Goal: Information Seeking & Learning: Check status

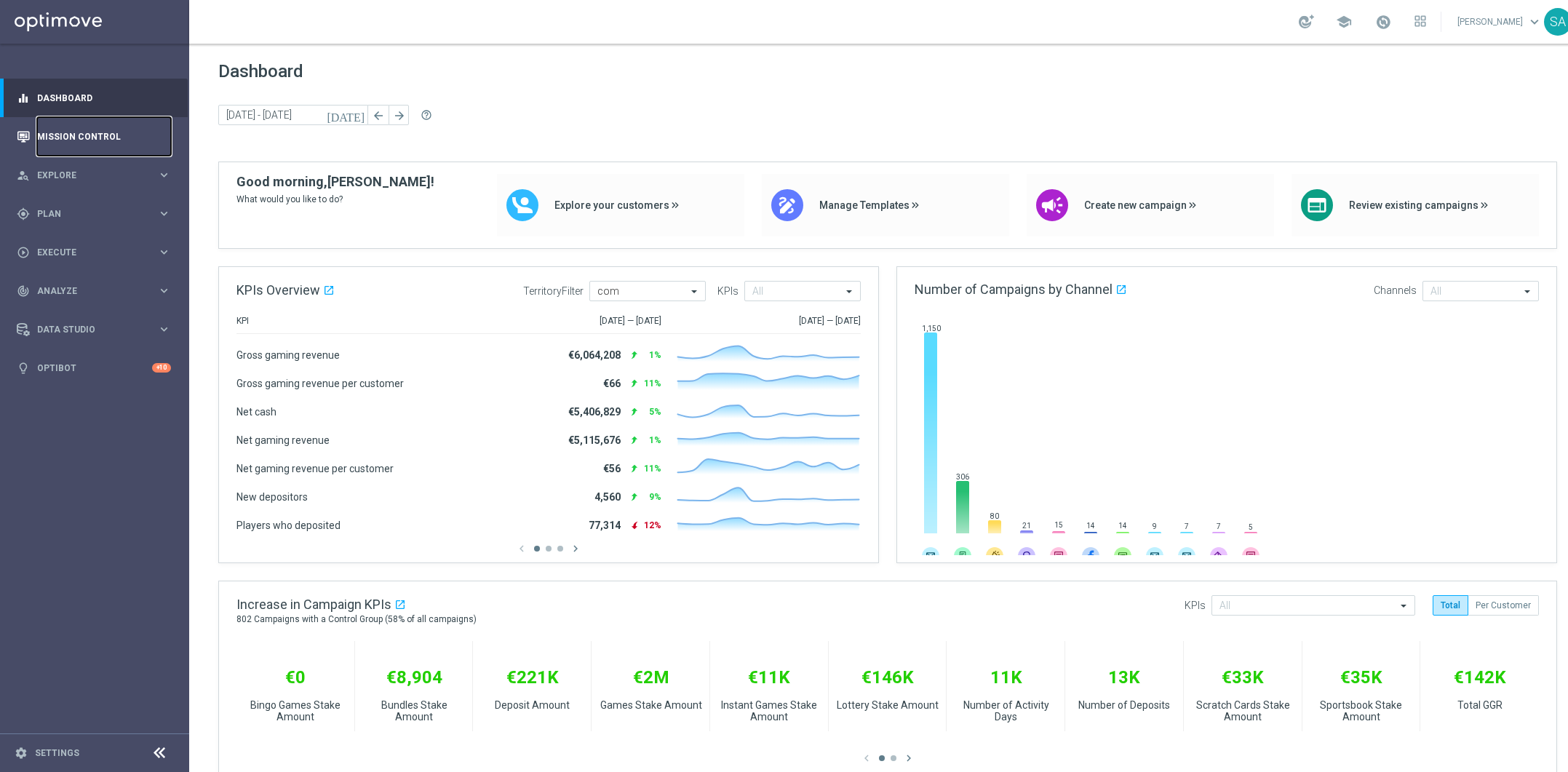
click at [85, 137] on link "Mission Control" at bounding box center [104, 136] width 134 height 39
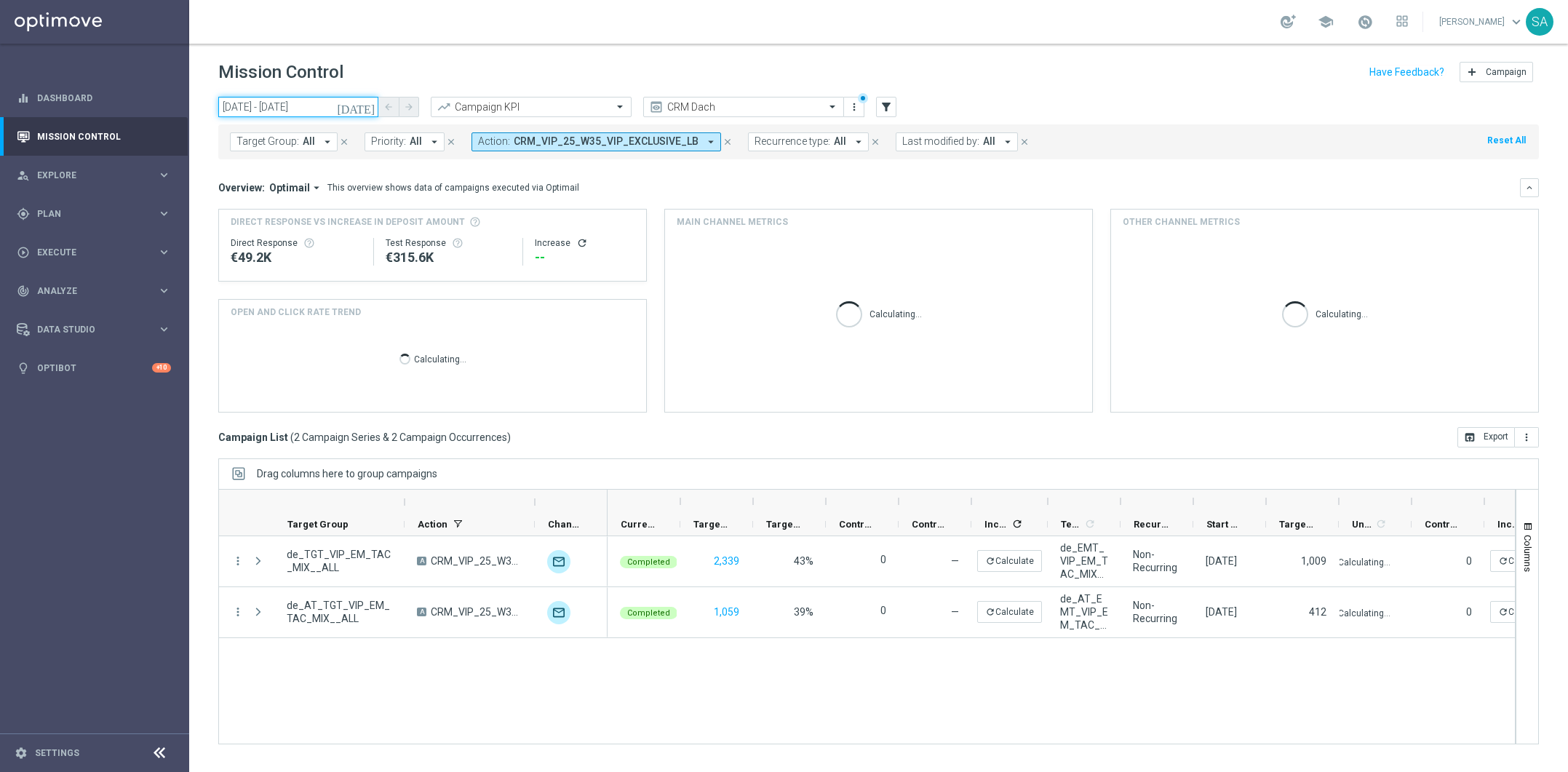
click at [316, 106] on input "29 Aug 2025 - 29 Aug 2025" at bounding box center [298, 107] width 160 height 20
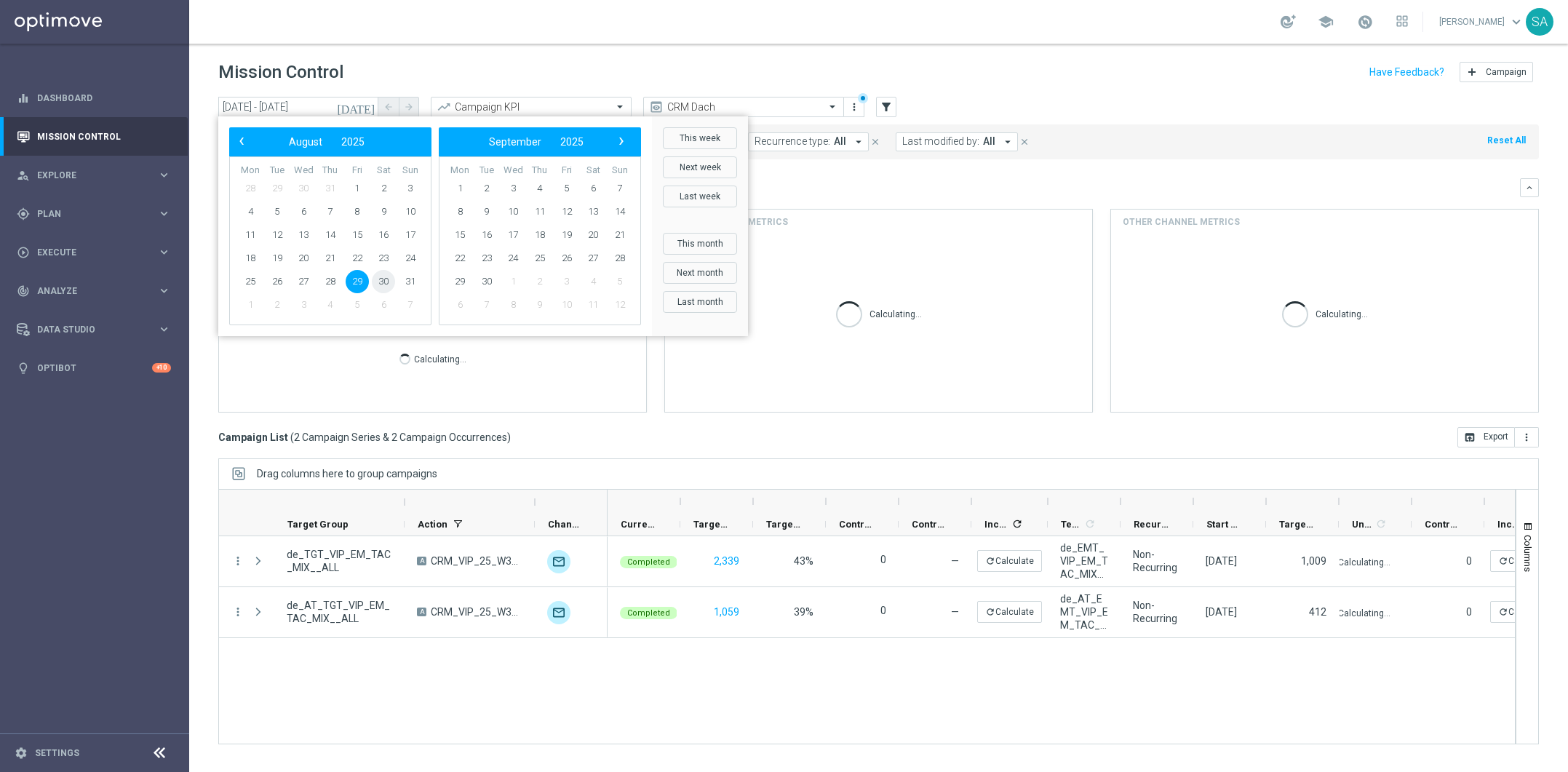
click at [384, 278] on span "30" at bounding box center [383, 282] width 23 height 23
type input "30 Aug 2025 - 30 Aug 2025"
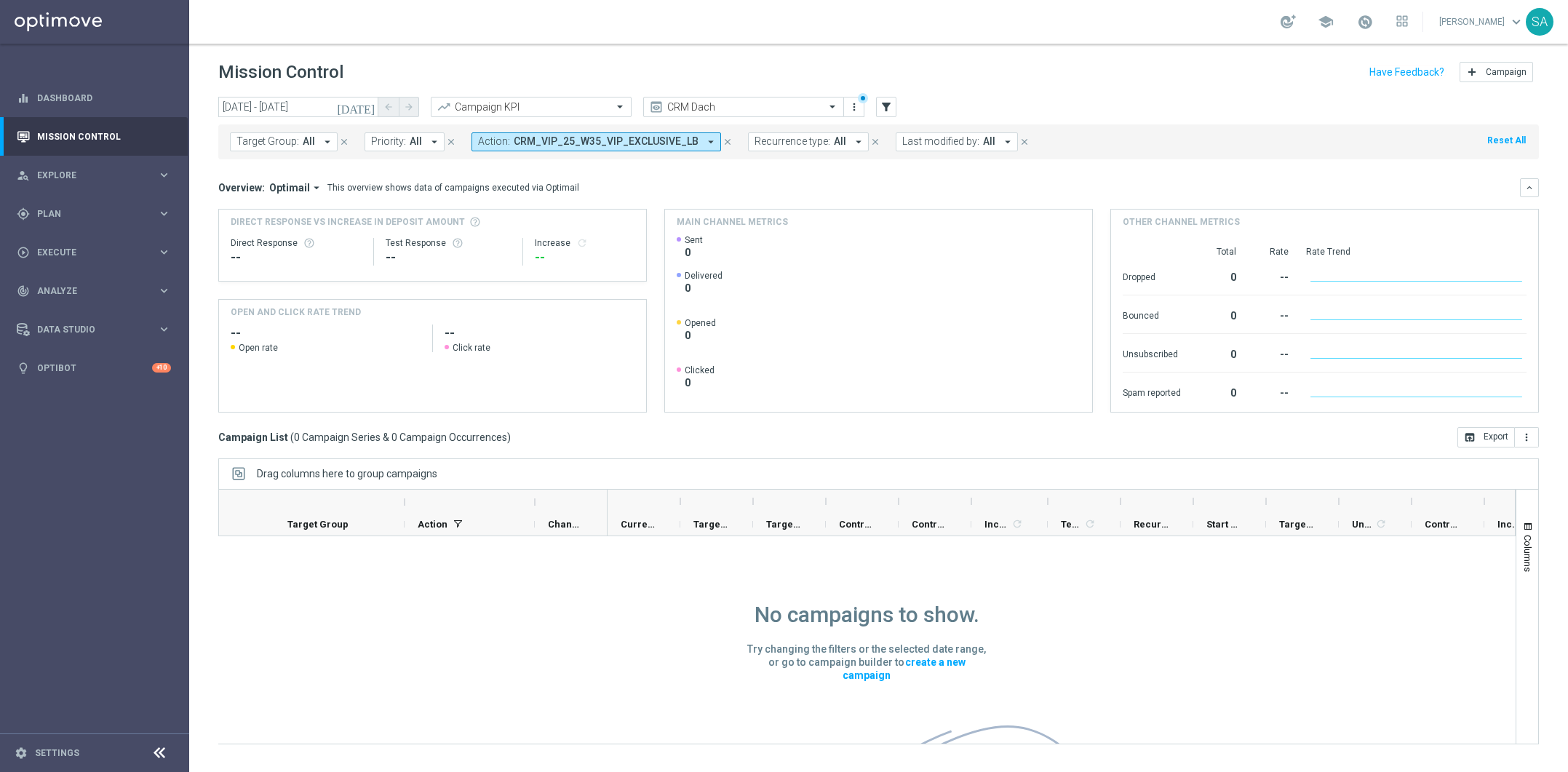
click at [704, 142] on icon "arrow_drop_down" at bounding box center [710, 142] width 13 height 13
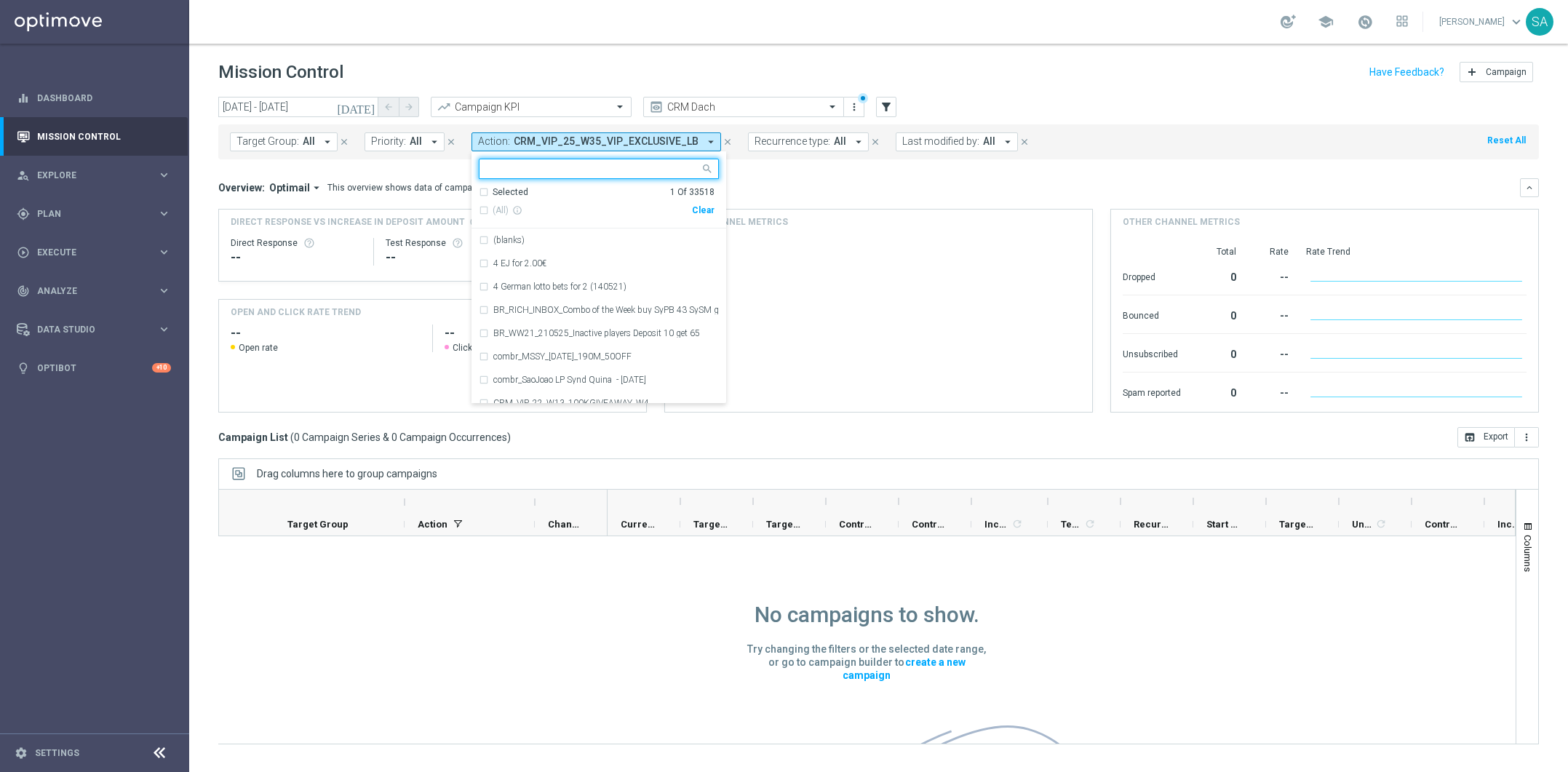
click at [480, 191] on div "Selected 1 Of 33518" at bounding box center [597, 193] width 236 height 12
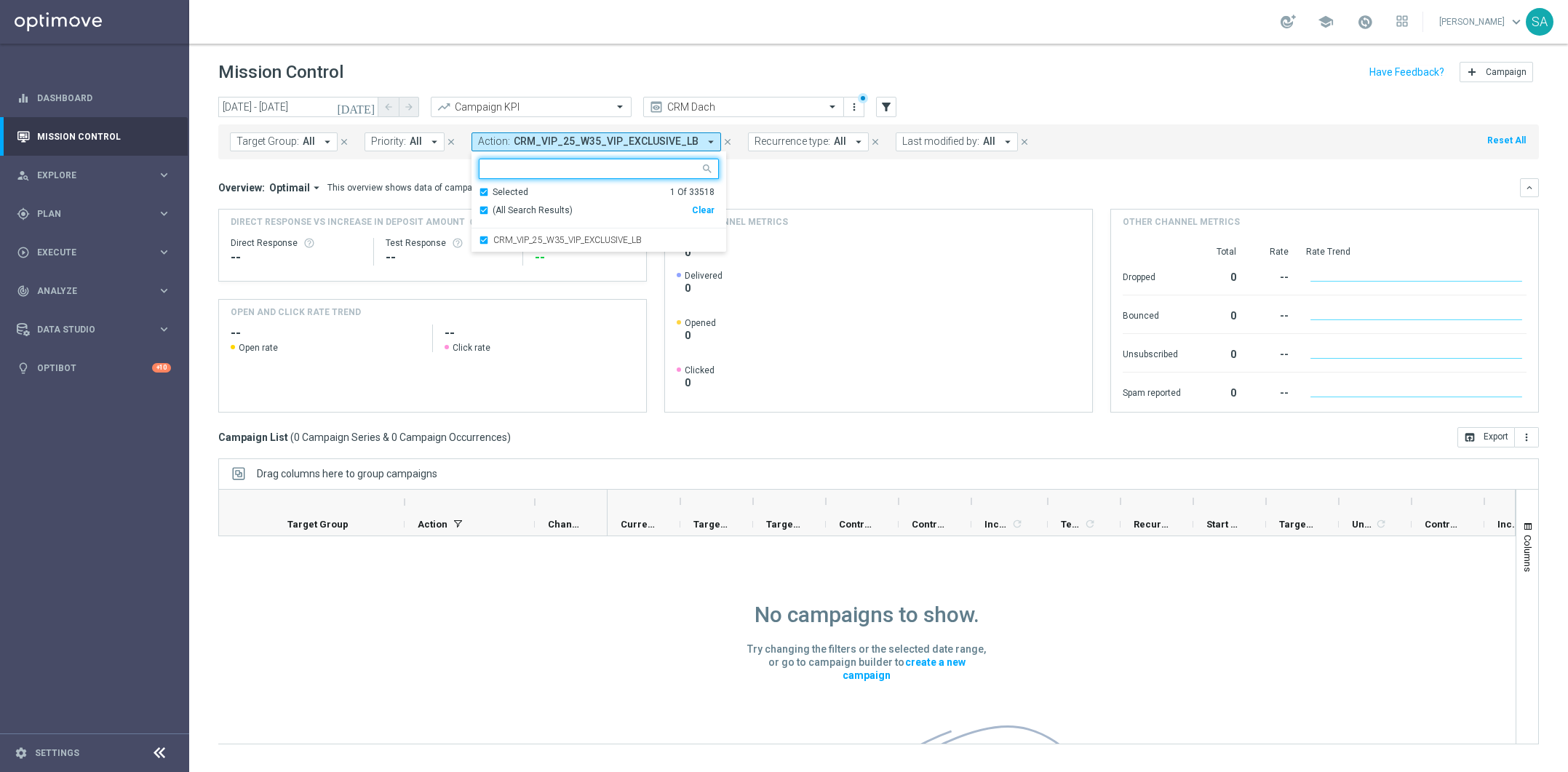
click at [0, 0] on div "Clear" at bounding box center [0, 0] width 0 height 0
click at [481, 190] on div "Selected 0 Of 33518" at bounding box center [597, 193] width 236 height 12
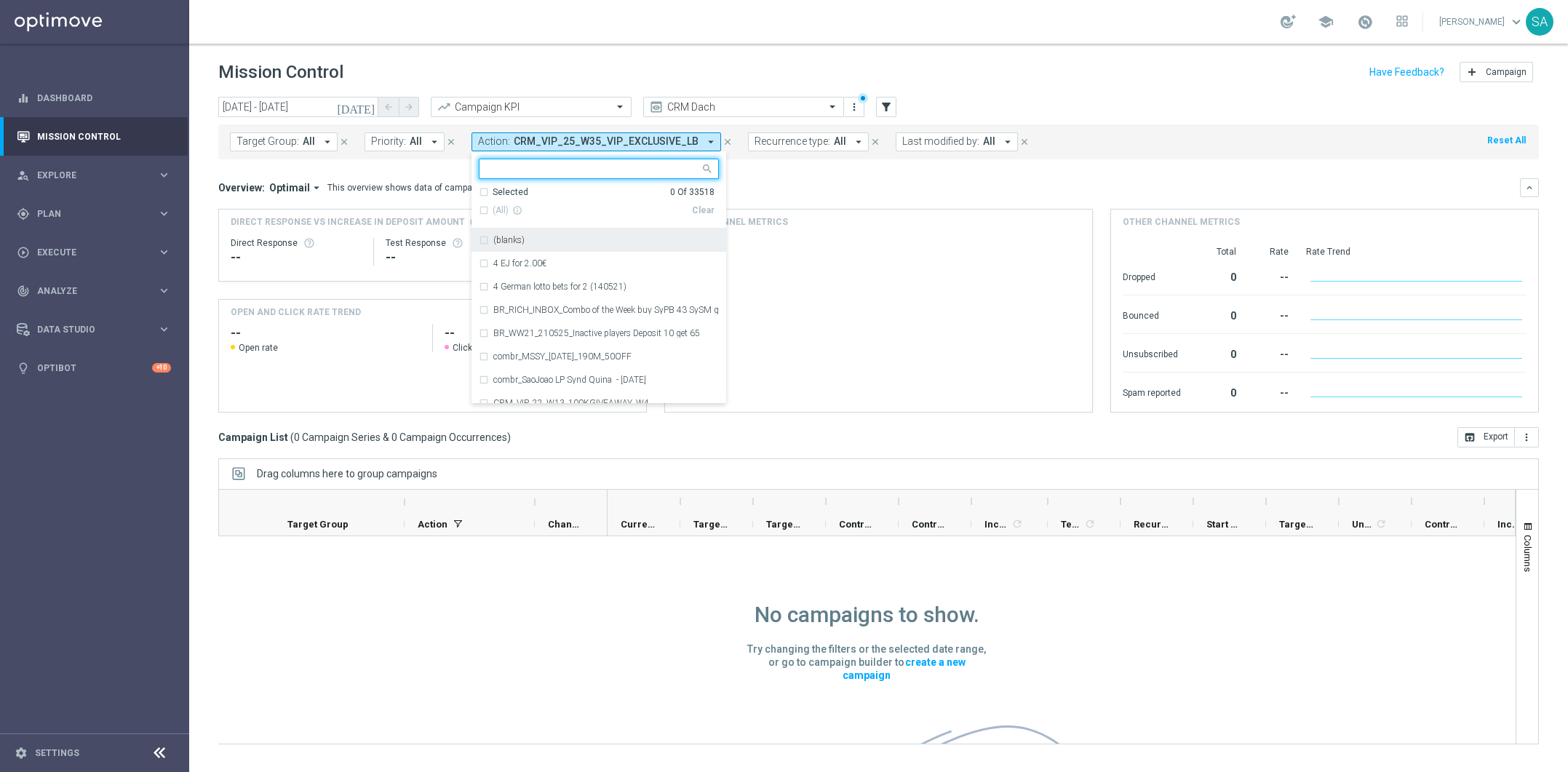
click at [509, 165] on input "text" at bounding box center [593, 169] width 213 height 12
paste input "lines prefilled, 15% off"
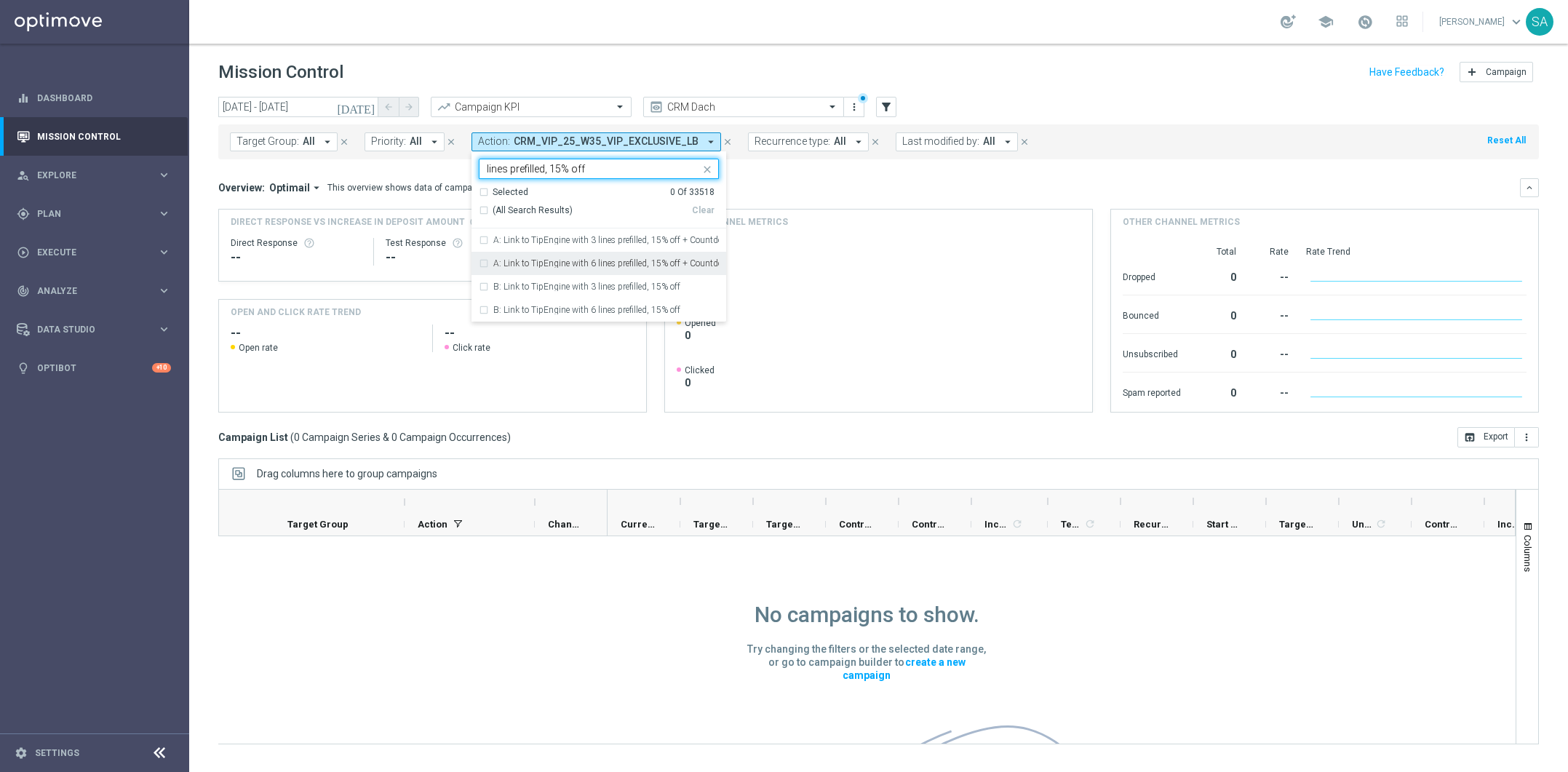
click at [479, 261] on div "A: Link to TipEngine with 6 lines prefilled, 15% off + Countdown" at bounding box center [599, 263] width 240 height 23
type input "lines prefilled, 15% off"
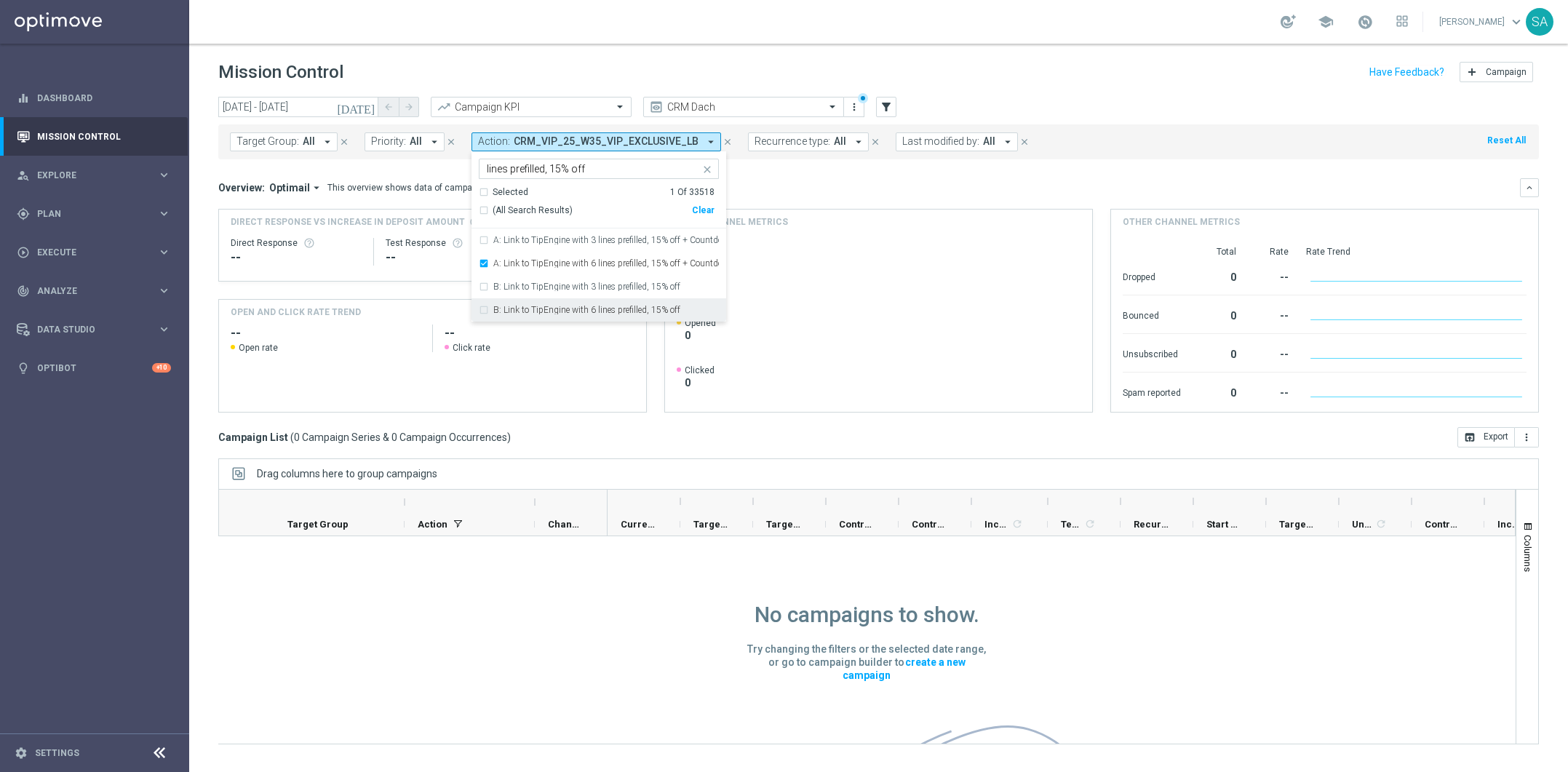
click at [482, 308] on div "B: Link to TipEngine with 6 lines prefilled, 15% off" at bounding box center [599, 310] width 240 height 23
click at [481, 238] on div "A: Link to TipEngine with 3 lines prefilled, 15% off + Countdown" at bounding box center [599, 239] width 240 height 23
click at [482, 284] on div "B: Link to TipEngine with 3 lines prefilled, 15% off" at bounding box center [599, 286] width 240 height 23
click at [823, 176] on mini-dashboard "Overview: Optimail arrow_drop_down This overview shows data of campaigns execut…" at bounding box center [879, 293] width 1321 height 268
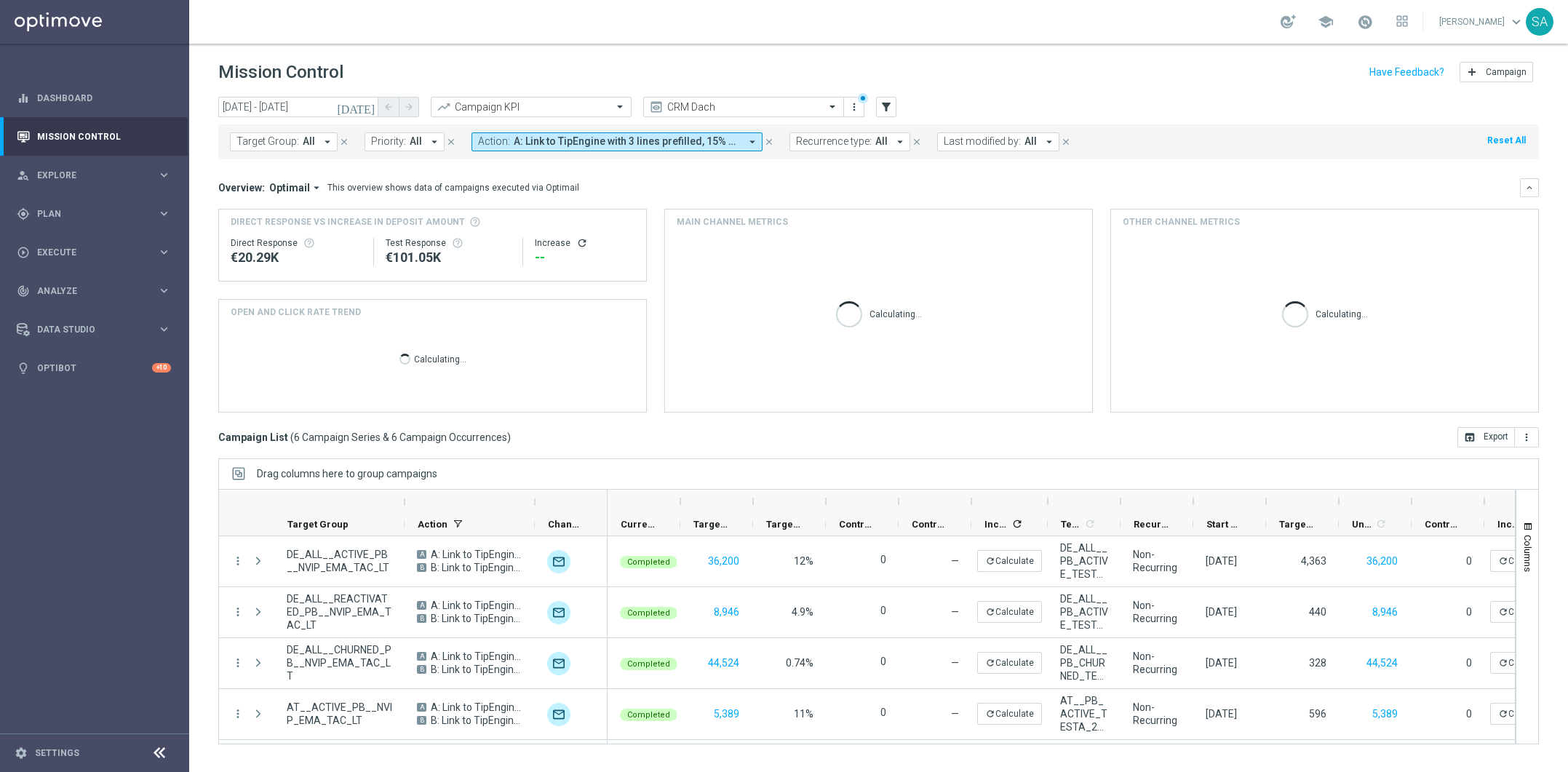
click at [707, 341] on div "Calculating..." at bounding box center [878, 323] width 427 height 178
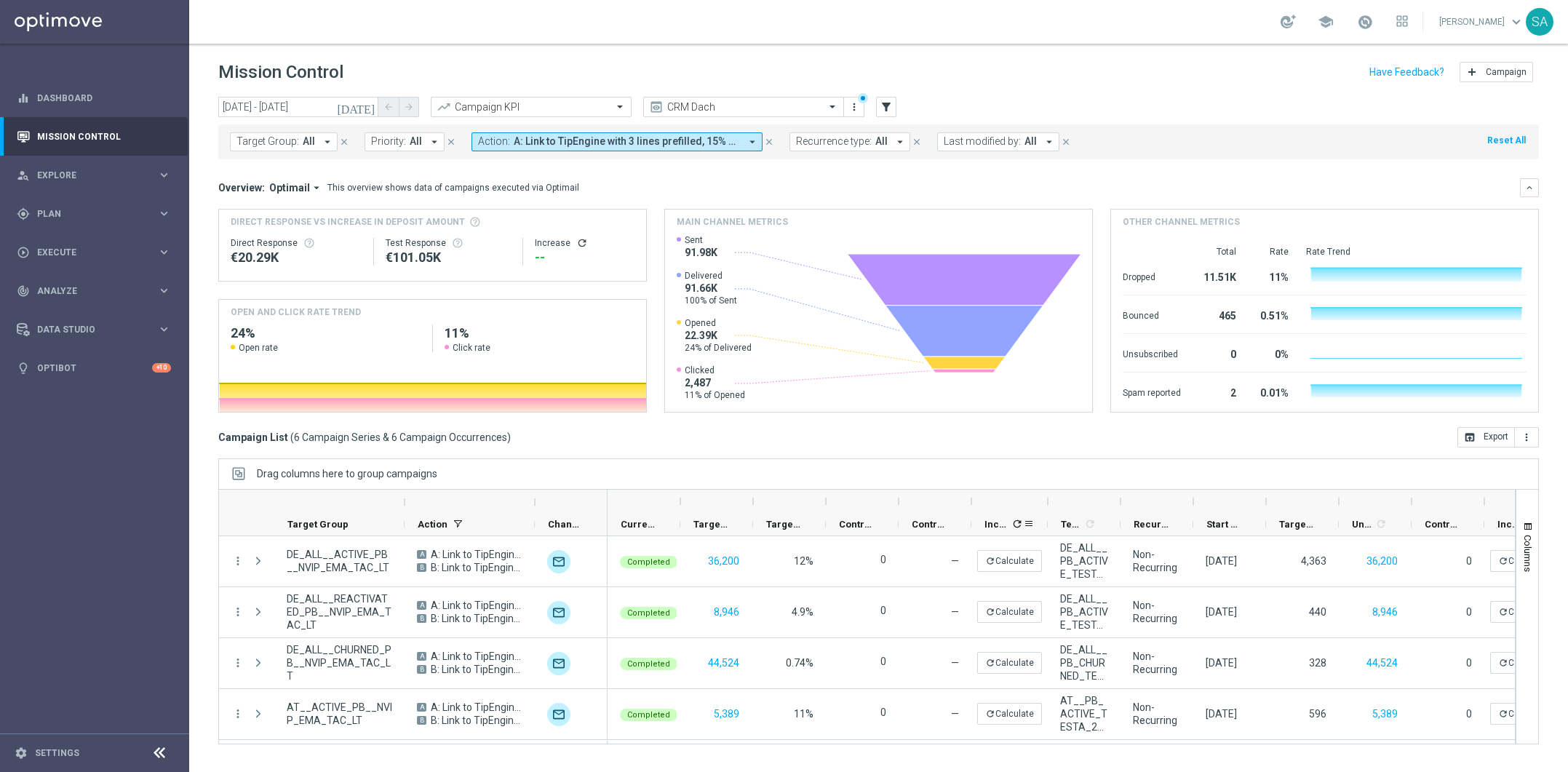
click at [1016, 525] on icon "refresh" at bounding box center [1017, 523] width 11 height 11
click at [1018, 522] on icon "refresh" at bounding box center [1017, 523] width 11 height 11
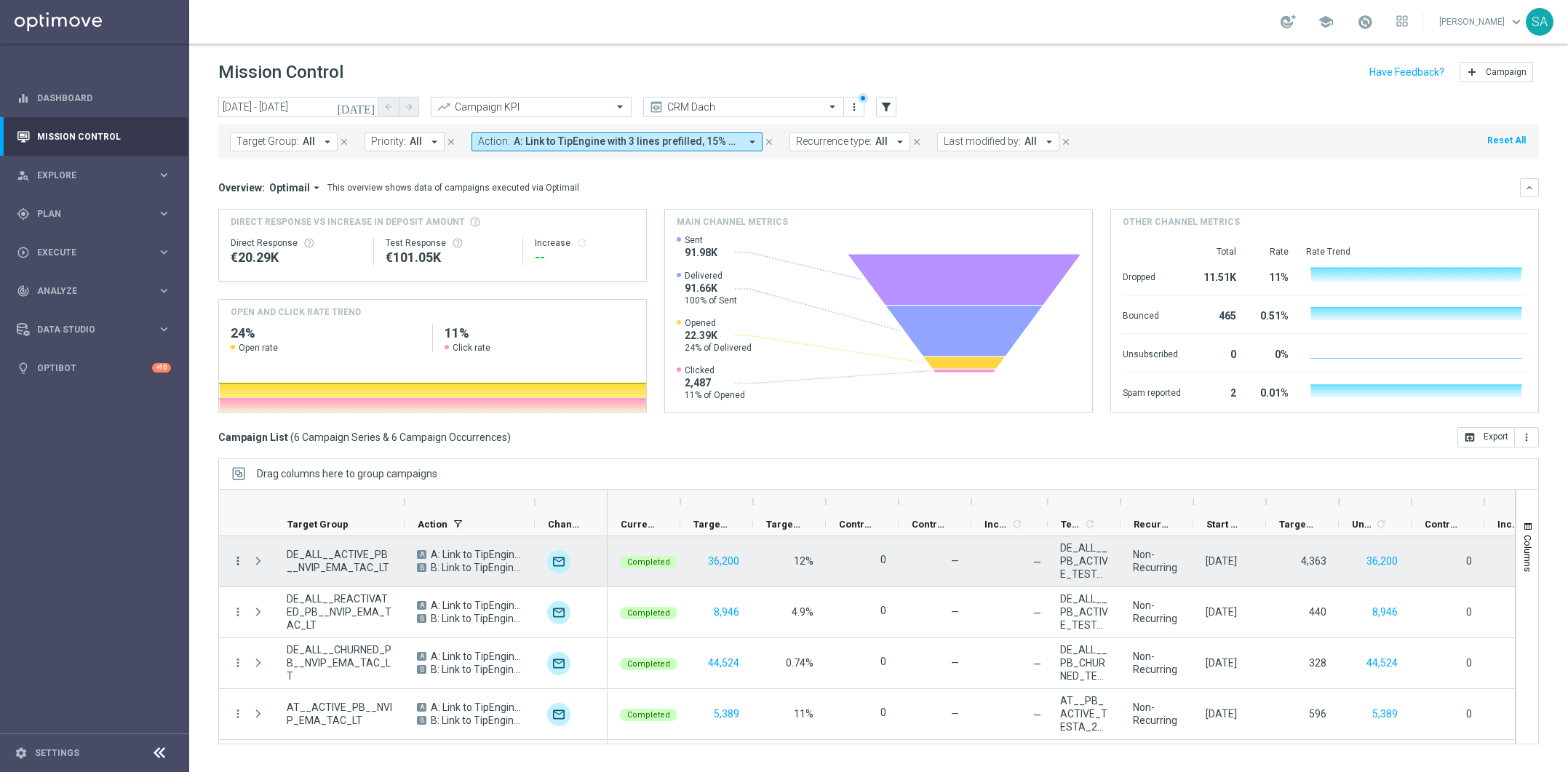
click at [237, 559] on icon "more_vert" at bounding box center [238, 561] width 13 height 13
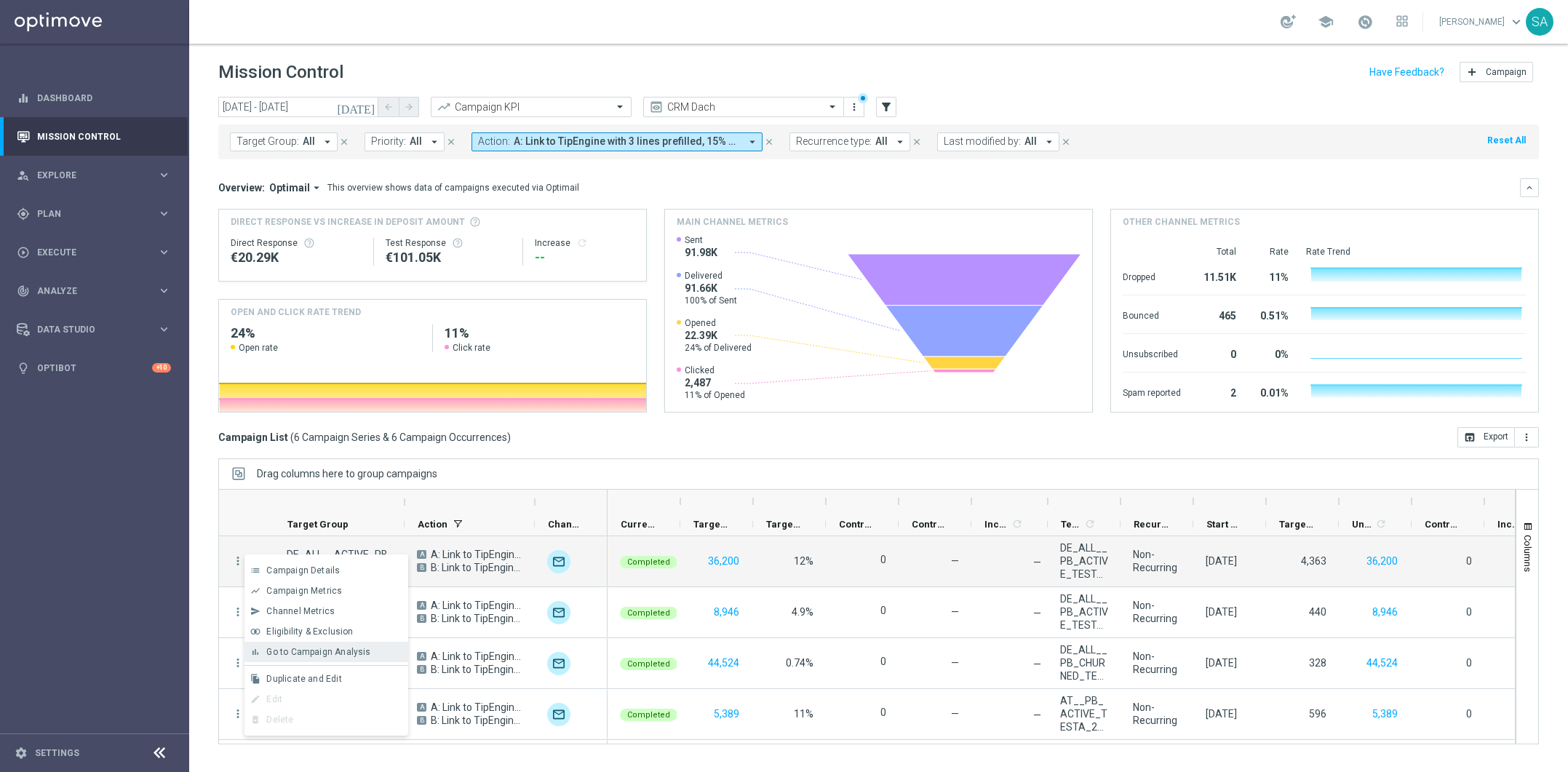
click at [359, 651] on span "Go to Campaign Analysis" at bounding box center [318, 652] width 104 height 11
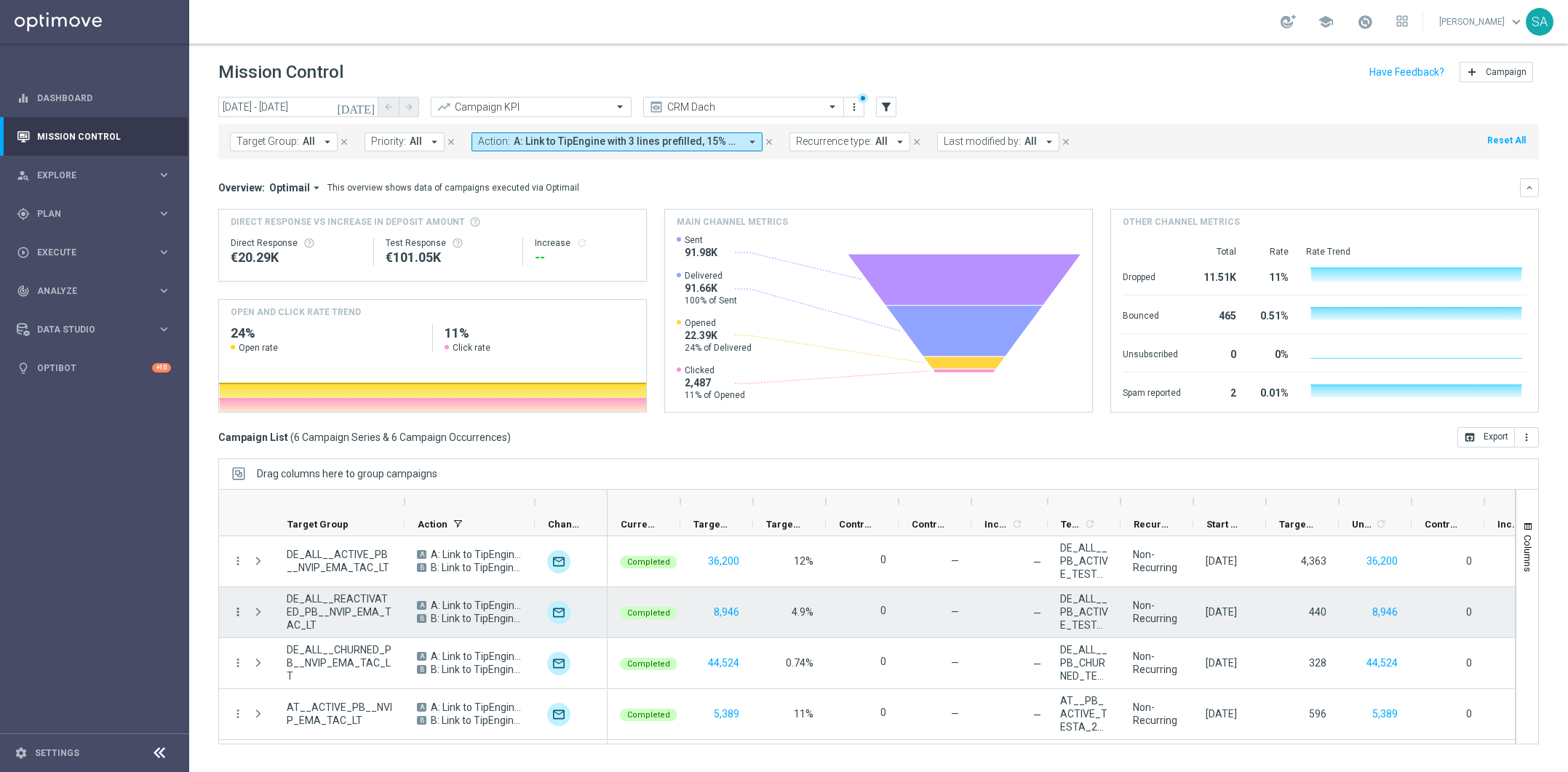
click at [239, 612] on icon "more_vert" at bounding box center [238, 611] width 13 height 13
click at [299, 522] on span "Go to Campaign Analysis" at bounding box center [318, 522] width 104 height 11
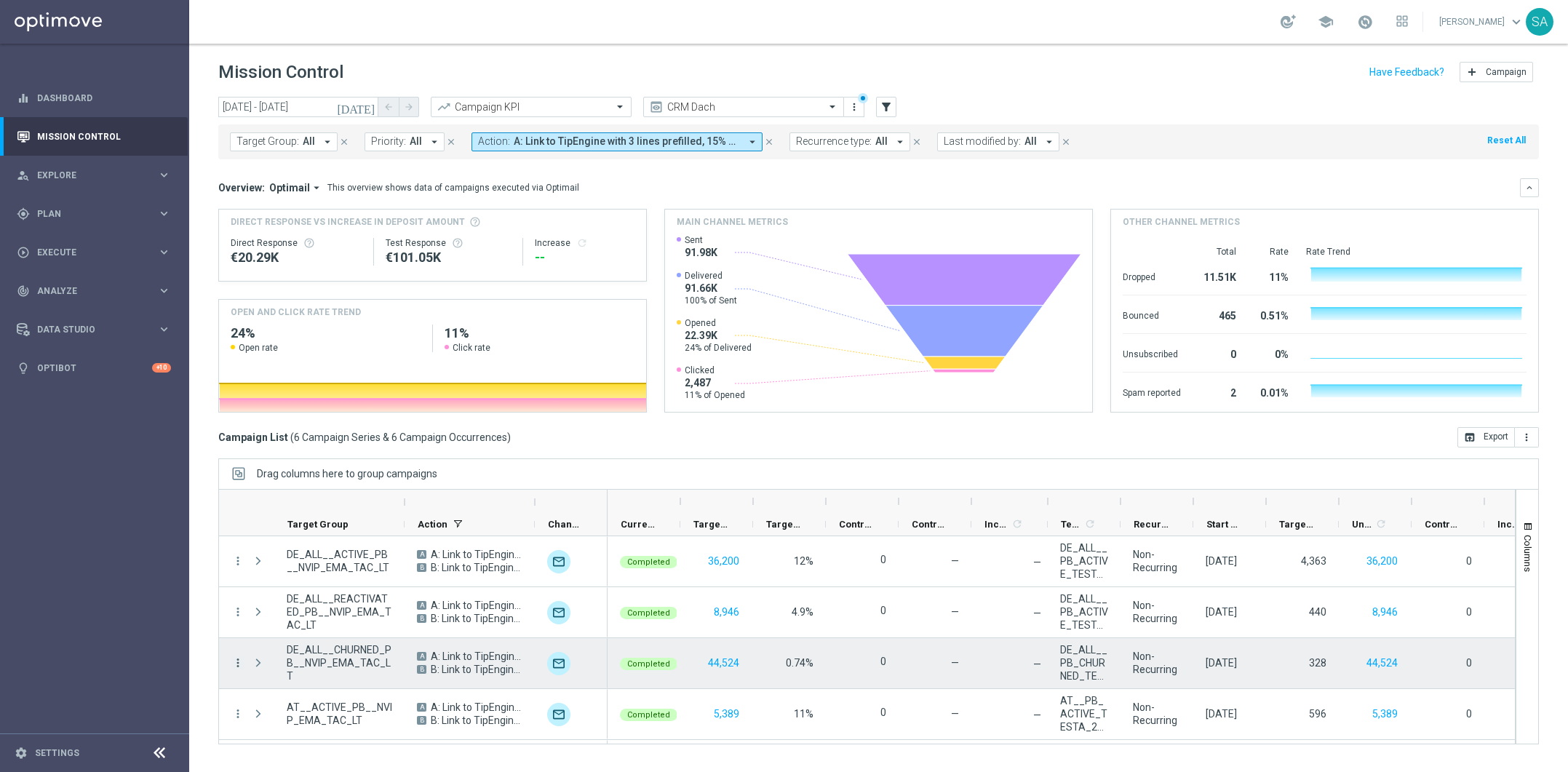
click at [242, 657] on icon "more_vert" at bounding box center [238, 662] width 13 height 13
click at [325, 570] on span "Go to Campaign Analysis" at bounding box center [318, 573] width 104 height 11
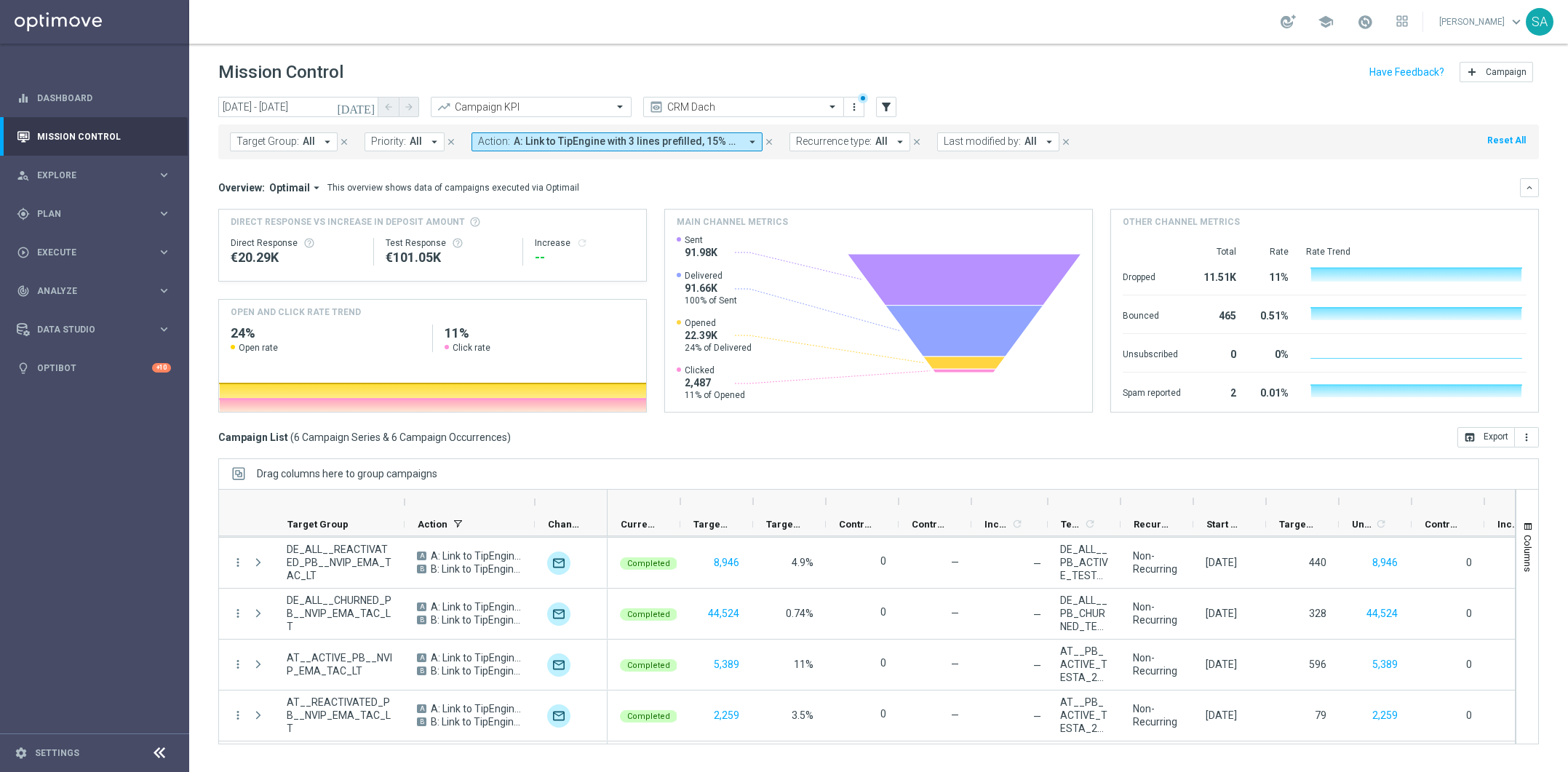
scroll to position [99, 0]
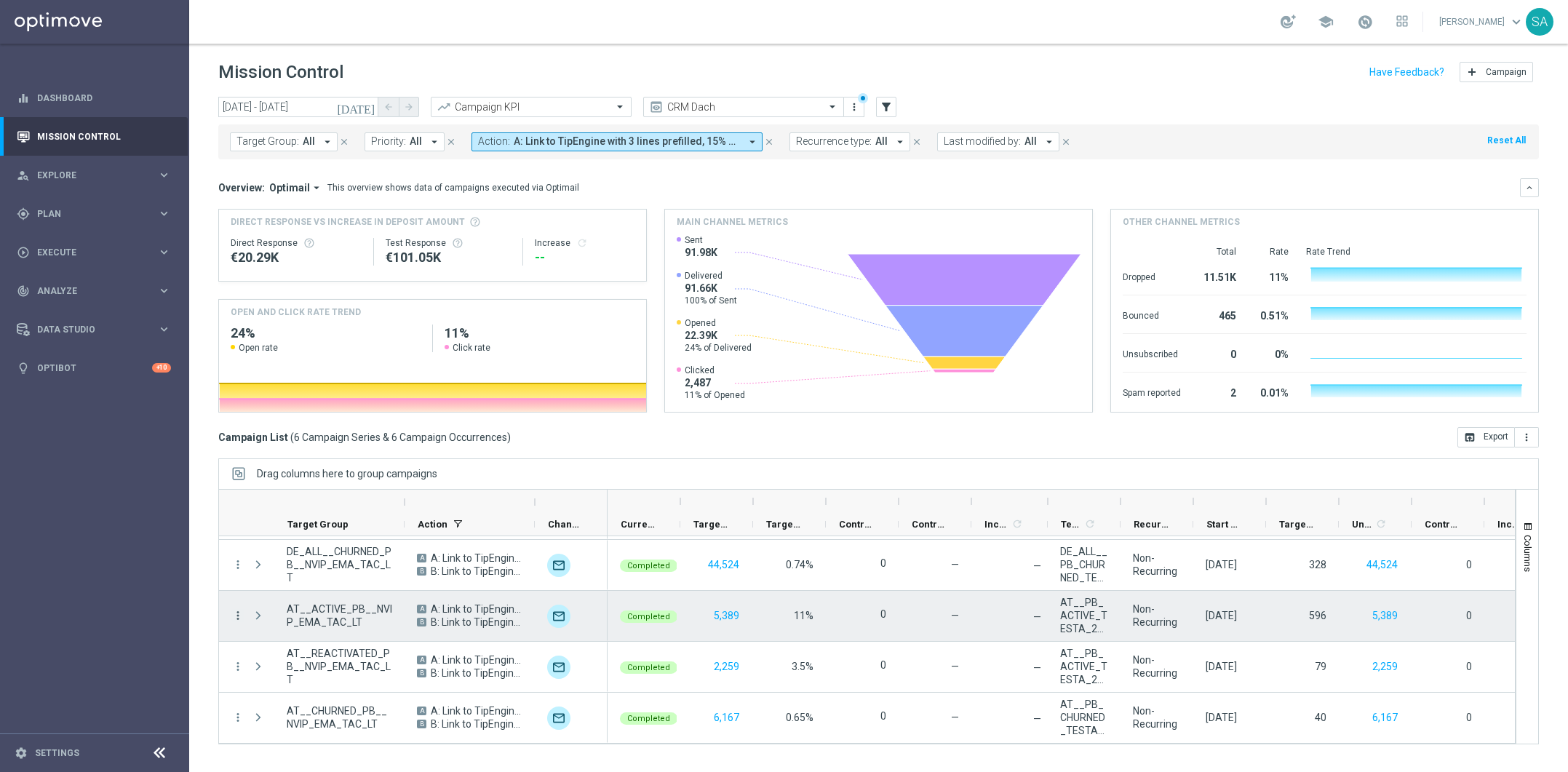
click at [236, 618] on icon "more_vert" at bounding box center [238, 615] width 13 height 13
click at [325, 525] on span "Go to Campaign Analysis" at bounding box center [318, 525] width 104 height 11
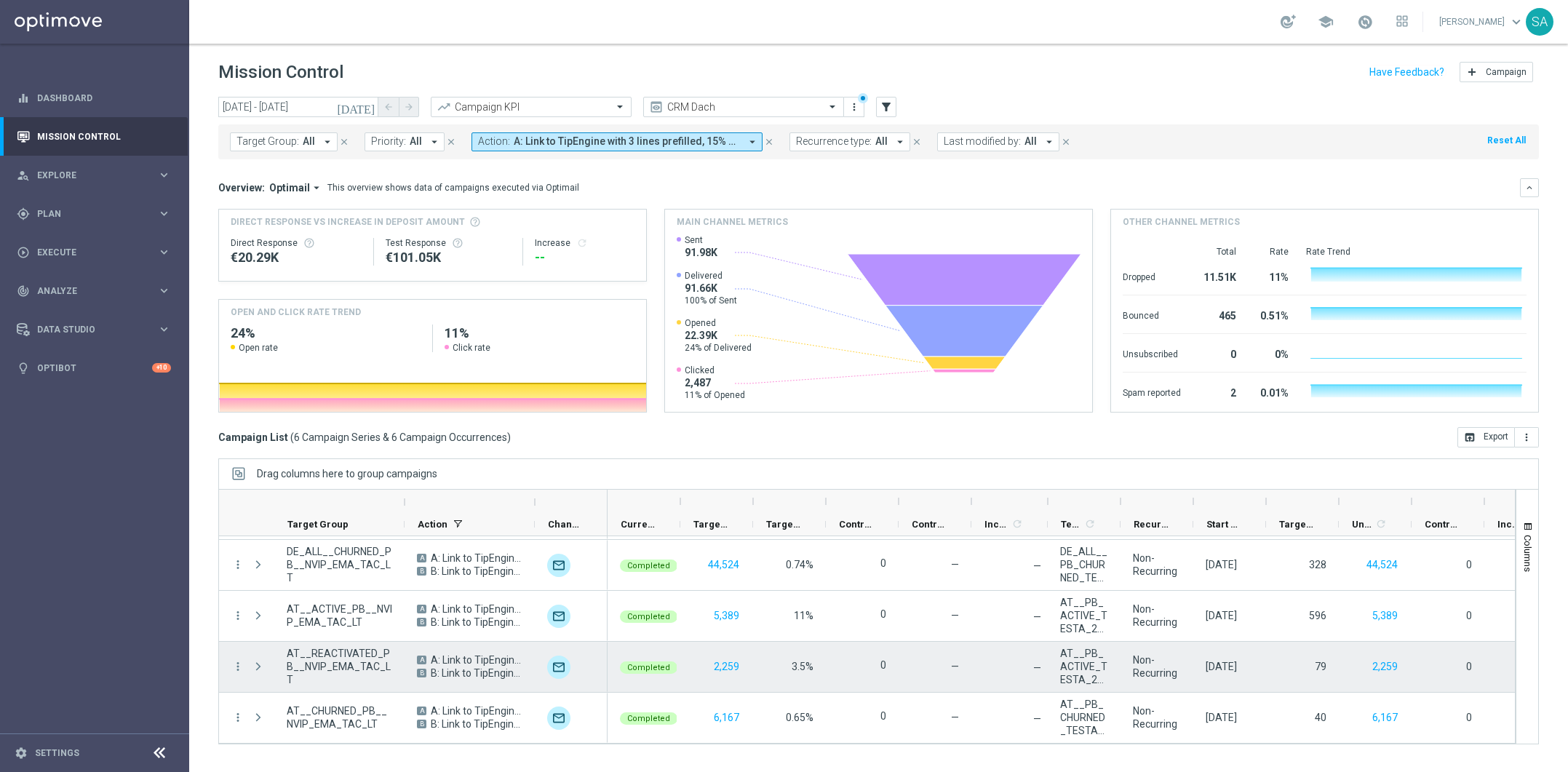
click at [245, 662] on div "Press SPACE to select this row." at bounding box center [259, 666] width 29 height 50
click at [238, 662] on icon "more_vert" at bounding box center [238, 665] width 13 height 13
click at [316, 571] on span "Go to Campaign Analysis" at bounding box center [318, 576] width 104 height 11
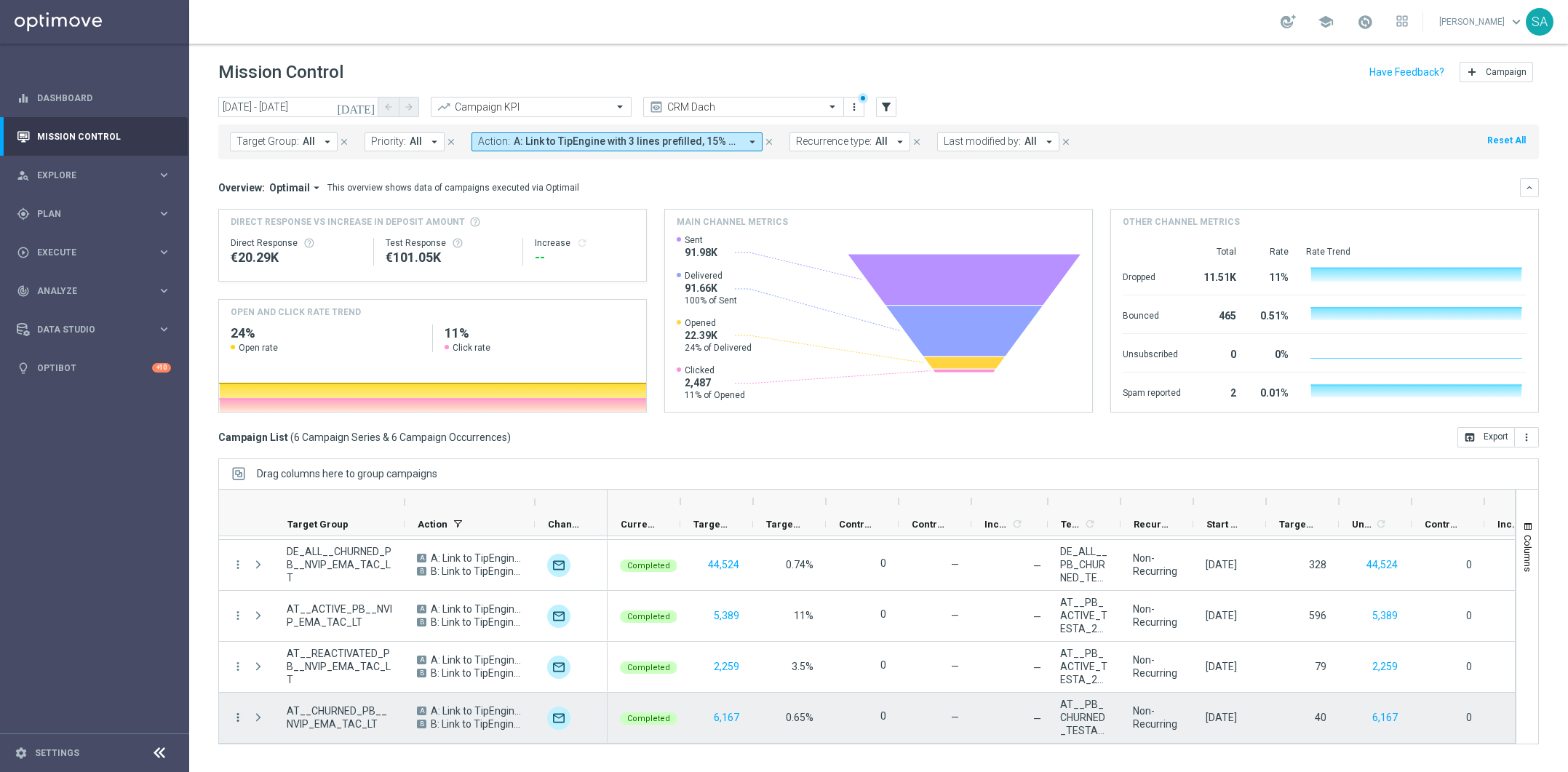
click at [237, 714] on icon "more_vert" at bounding box center [238, 717] width 13 height 13
click at [313, 626] on span "Go to Campaign Analysis" at bounding box center [318, 627] width 104 height 11
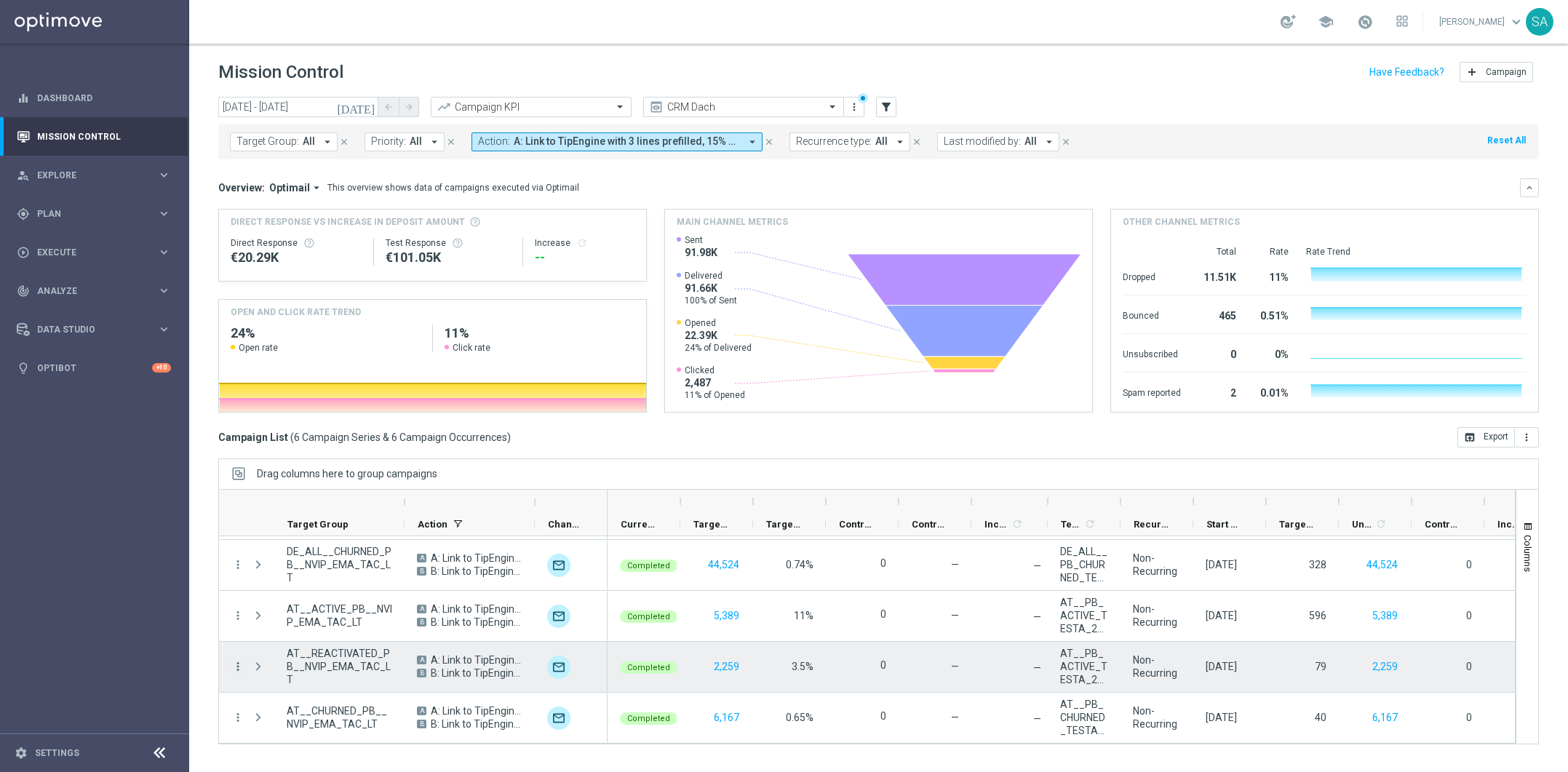
click at [239, 659] on icon "more_vert" at bounding box center [238, 665] width 13 height 13
click at [295, 571] on span "Go to Campaign Analysis" at bounding box center [318, 576] width 104 height 11
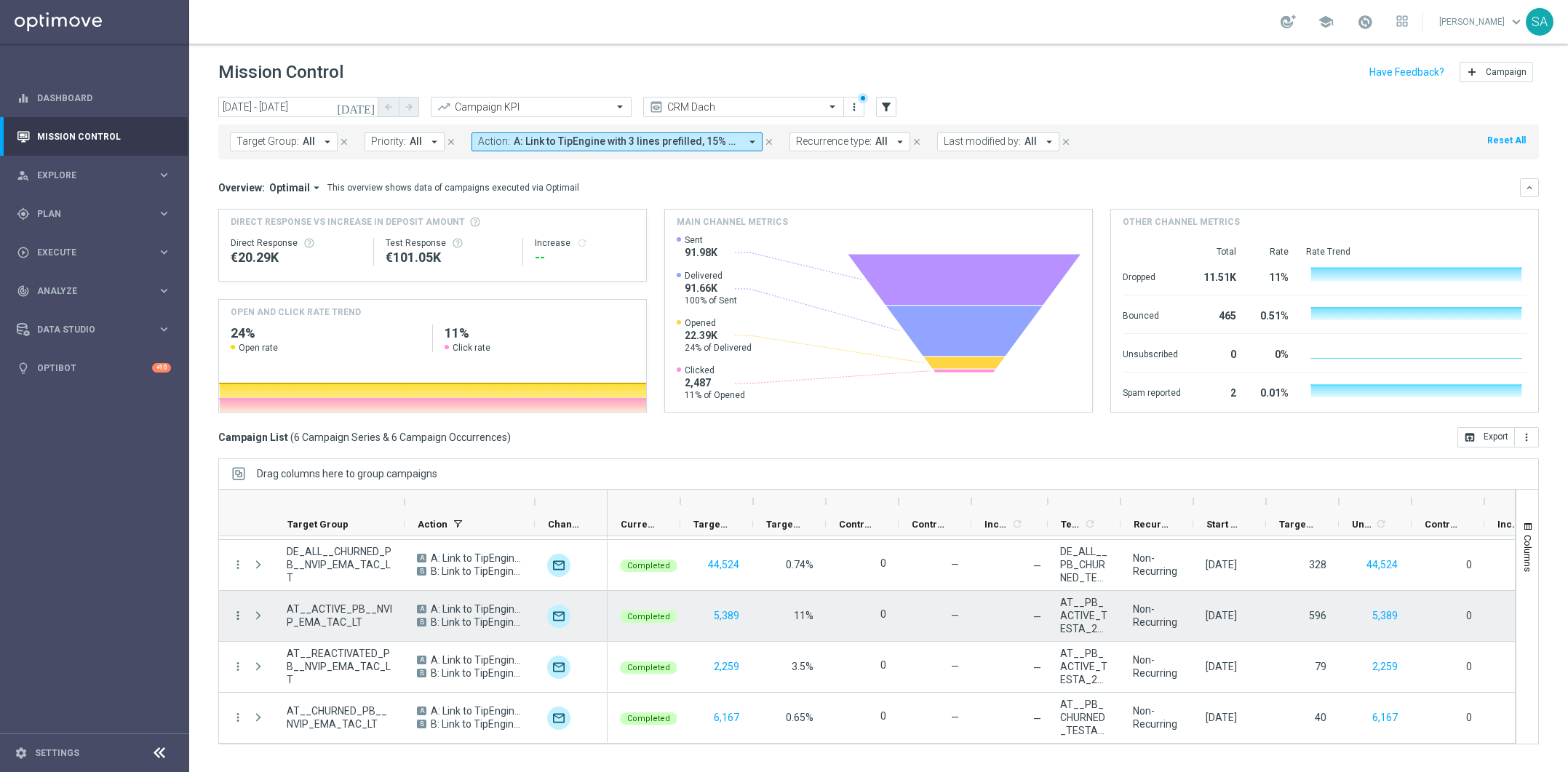
click at [238, 609] on icon "more_vert" at bounding box center [238, 615] width 13 height 13
click at [333, 517] on div "bar_chart Go to Campaign Analysis" at bounding box center [327, 524] width 164 height 20
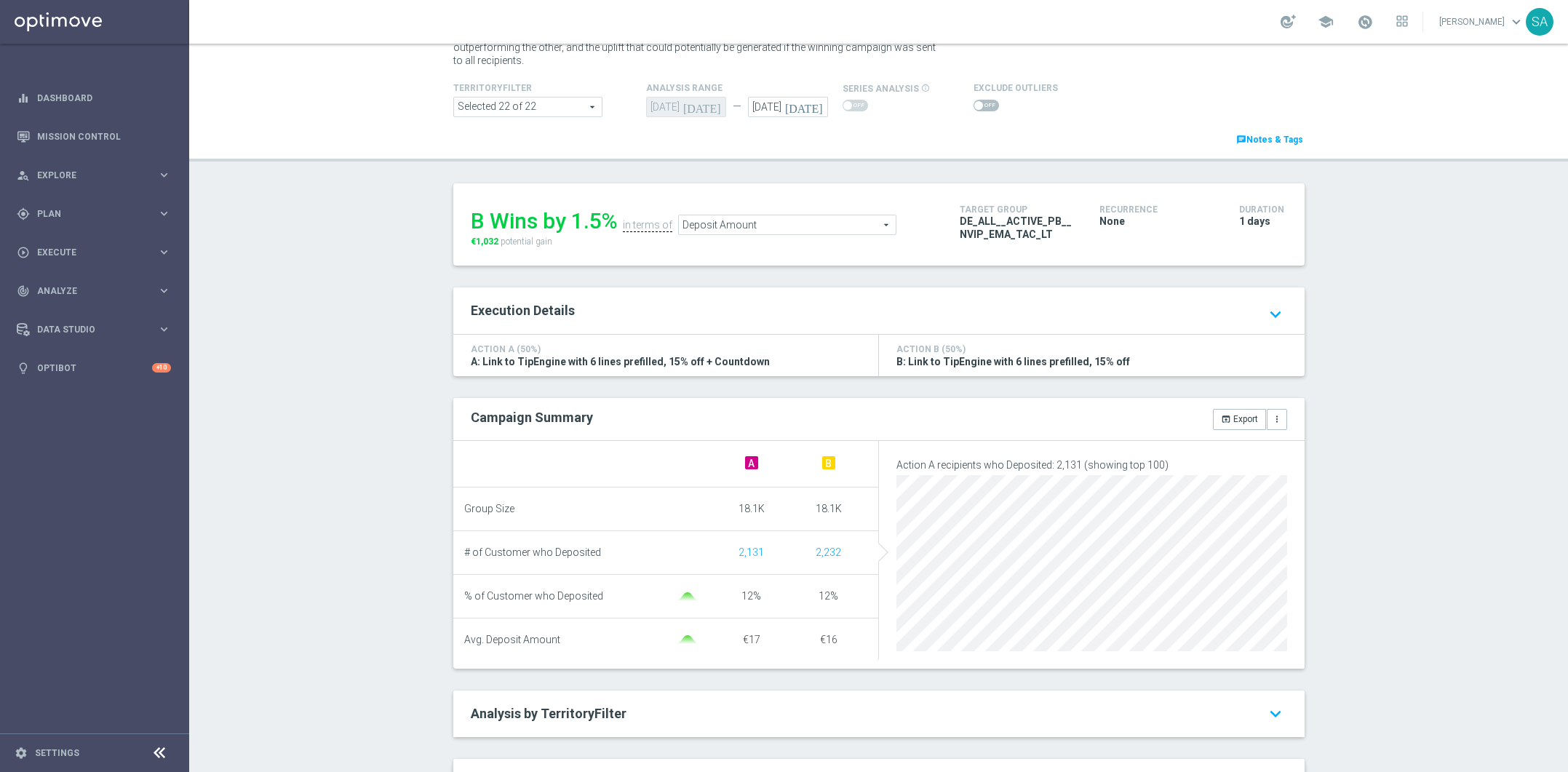
scroll to position [129, 0]
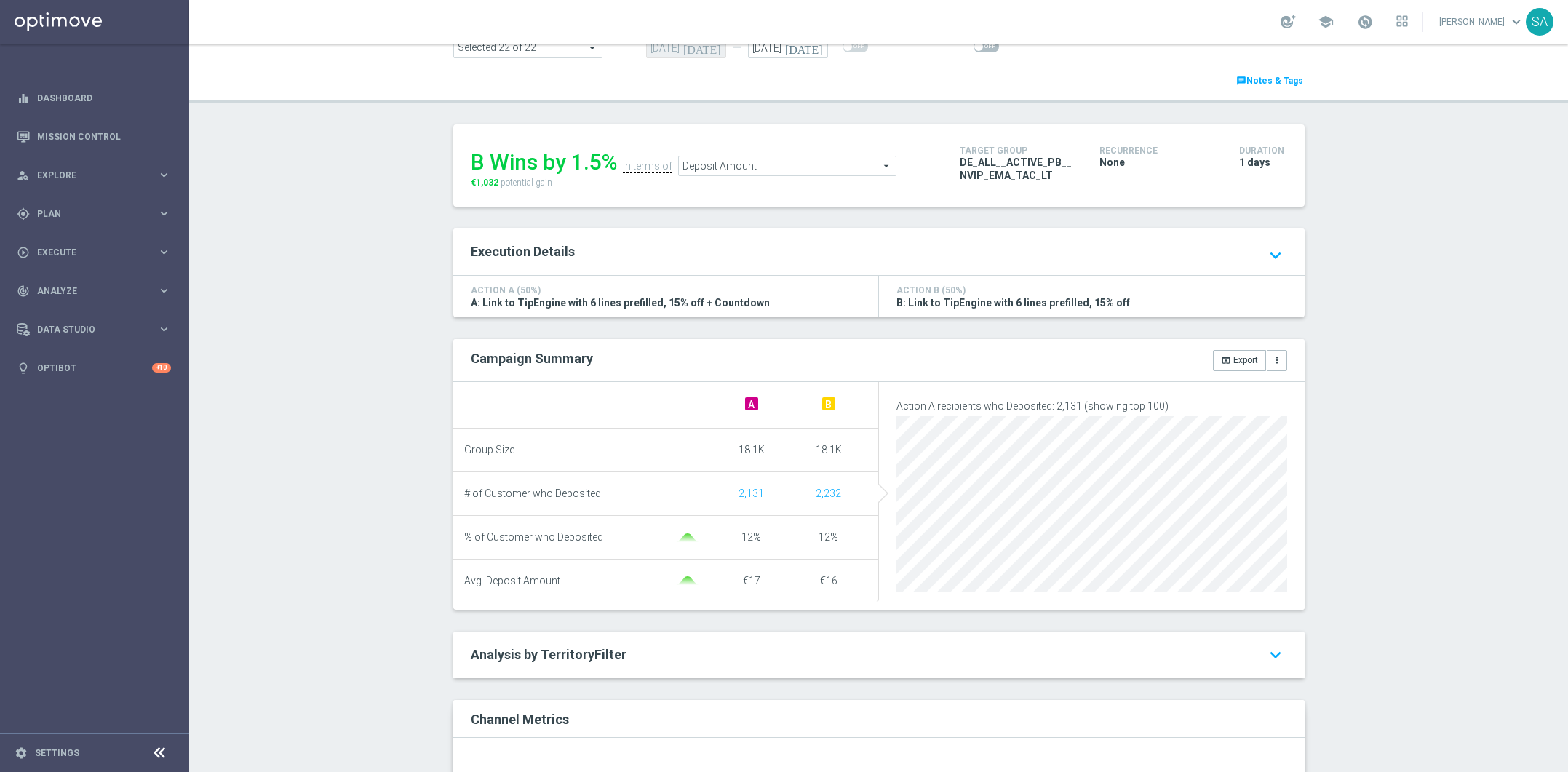
click at [736, 164] on span "Deposit Amount" at bounding box center [787, 165] width 217 height 18
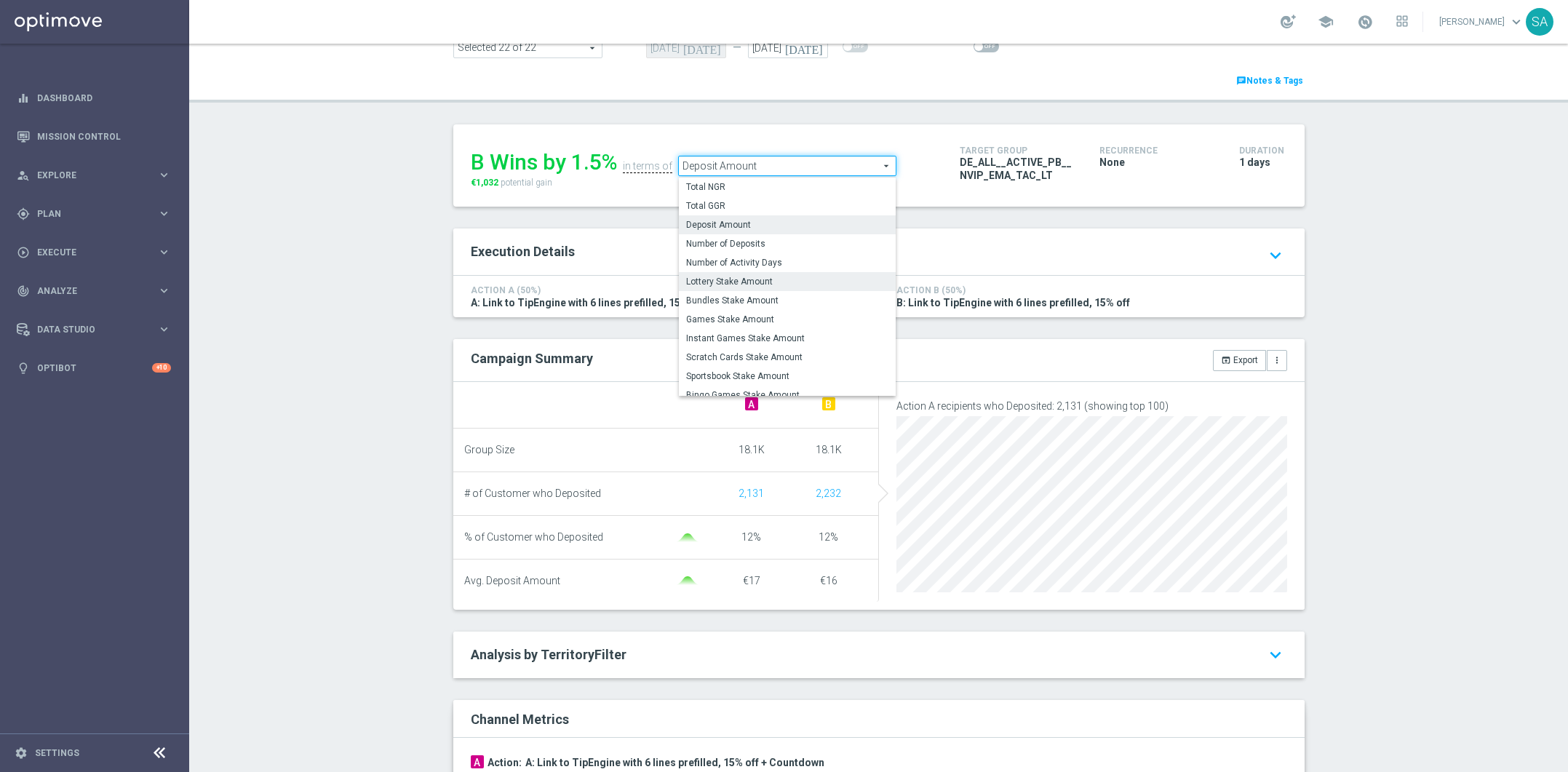
click at [770, 277] on span "Lottery Stake Amount" at bounding box center [787, 281] width 202 height 11
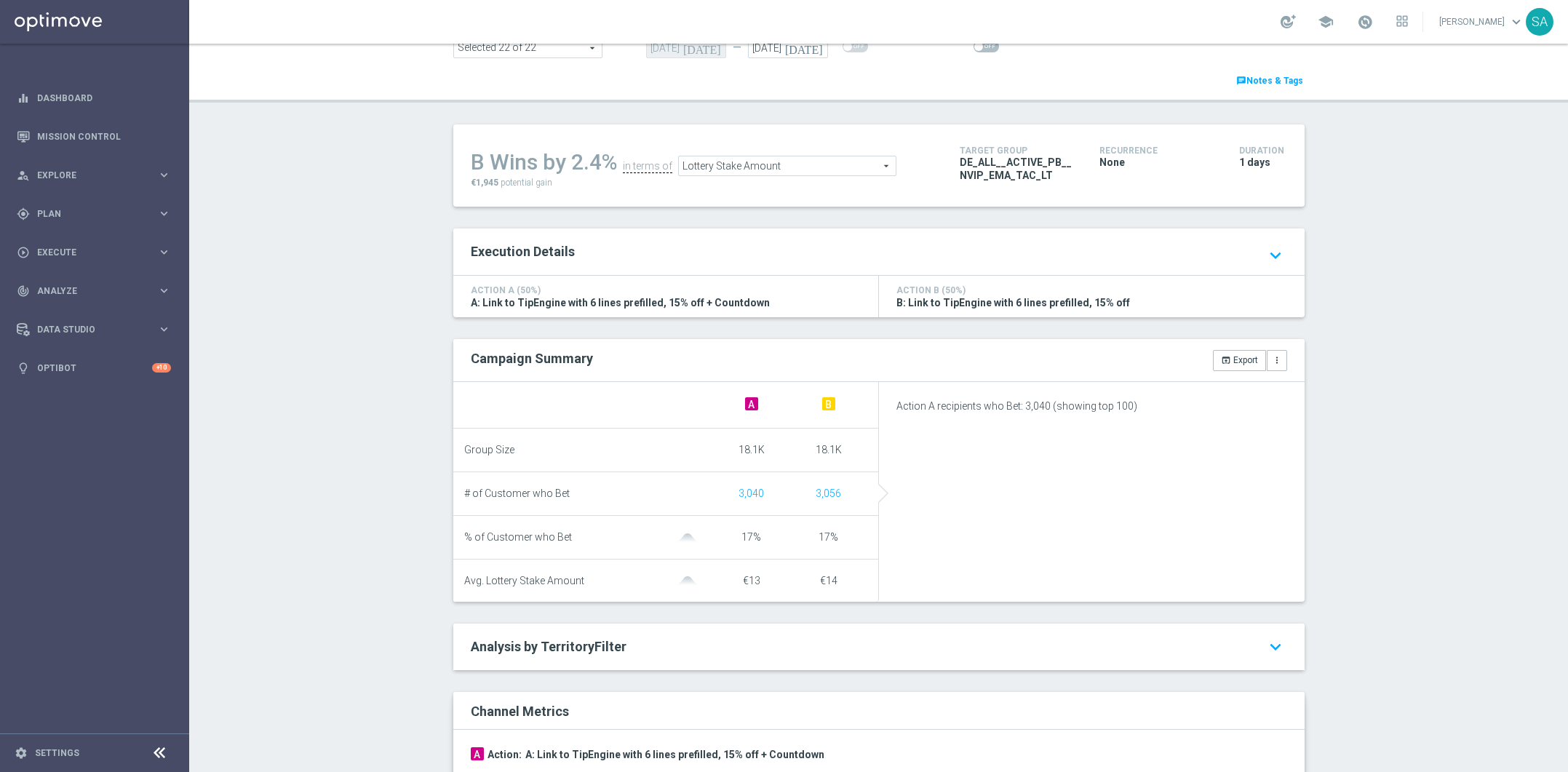
click at [781, 171] on span "Lottery Stake Amount" at bounding box center [787, 165] width 217 height 18
click at [890, 162] on span "Lottery Stake Amount" at bounding box center [787, 165] width 217 height 18
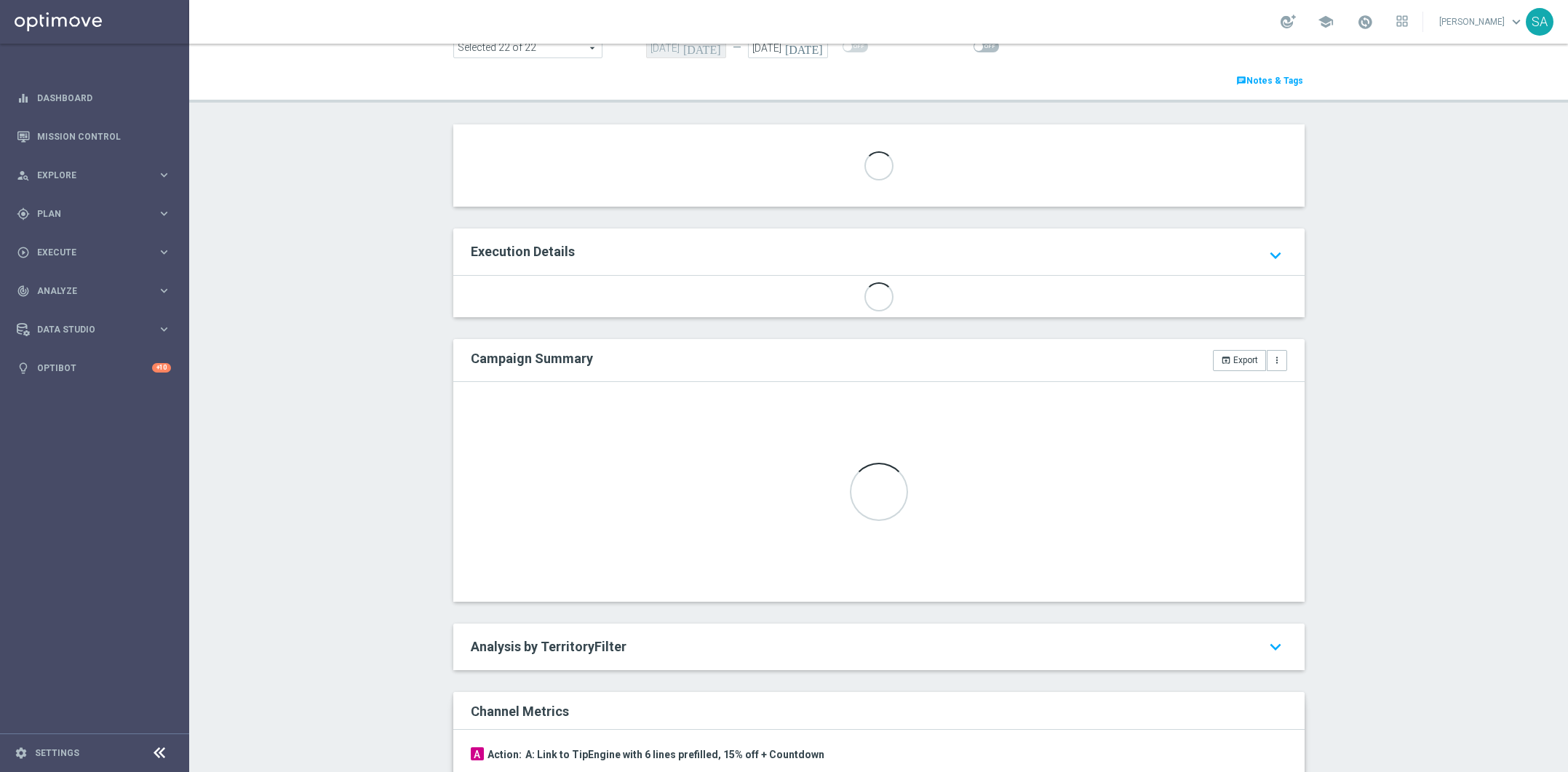
click at [1488, 407] on div "A/B Campaign Analysis This page presents all relevant information about a singl…" at bounding box center [879, 408] width 1379 height 728
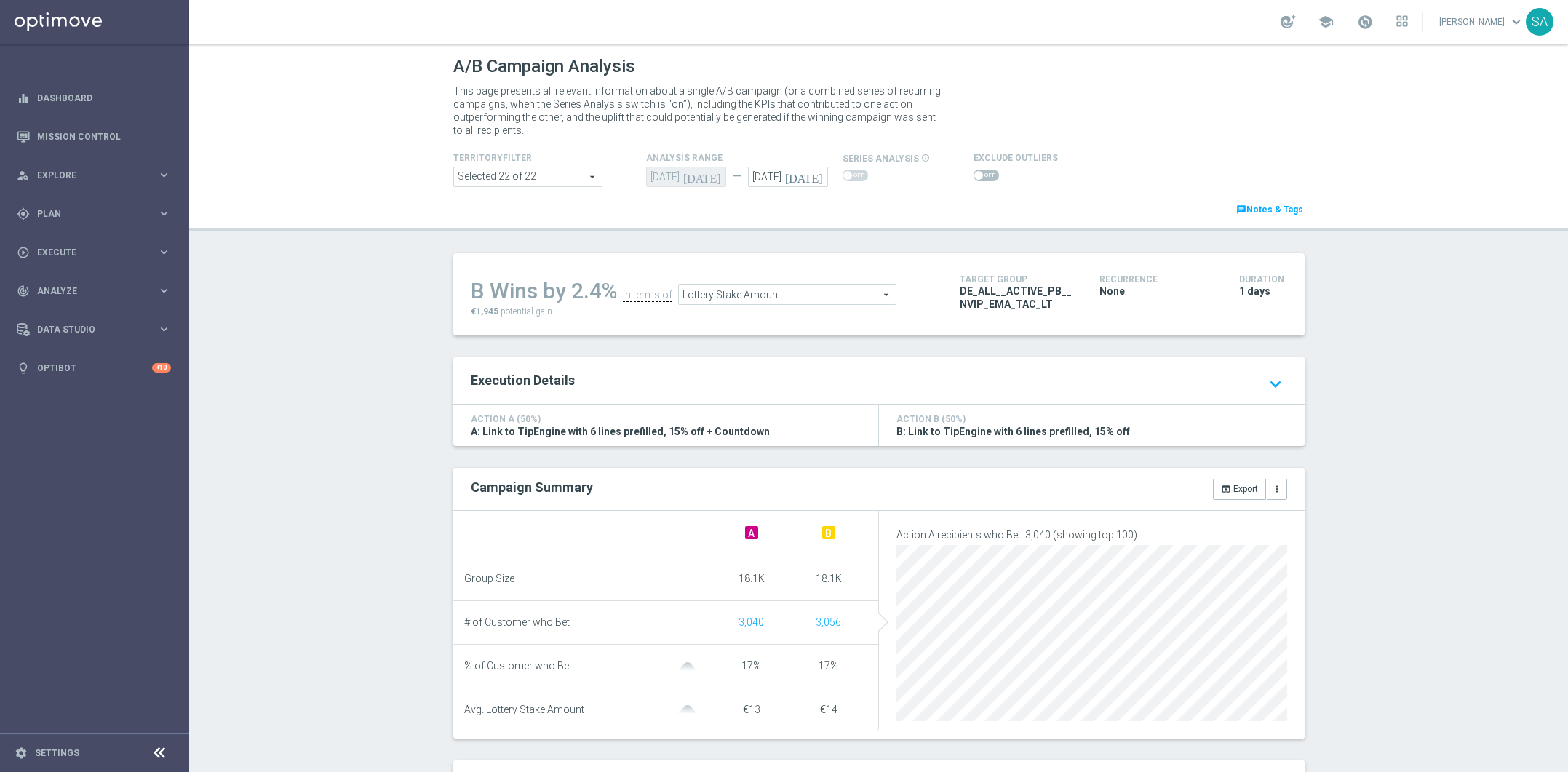
click at [778, 296] on span "Lottery Stake Amount" at bounding box center [787, 294] width 217 height 18
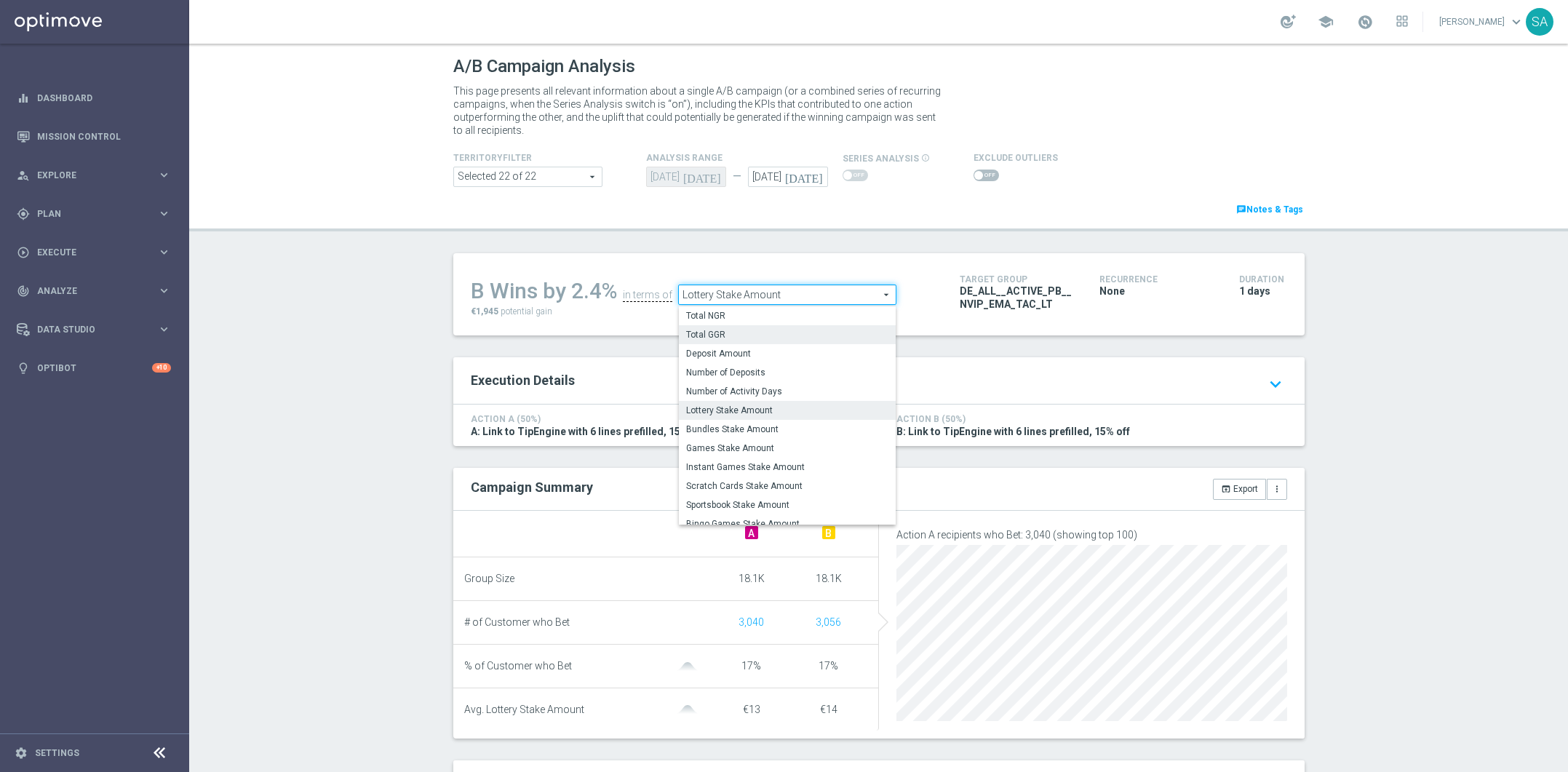
click at [769, 328] on span "Total GGR" at bounding box center [787, 334] width 202 height 11
type input "Total GGR"
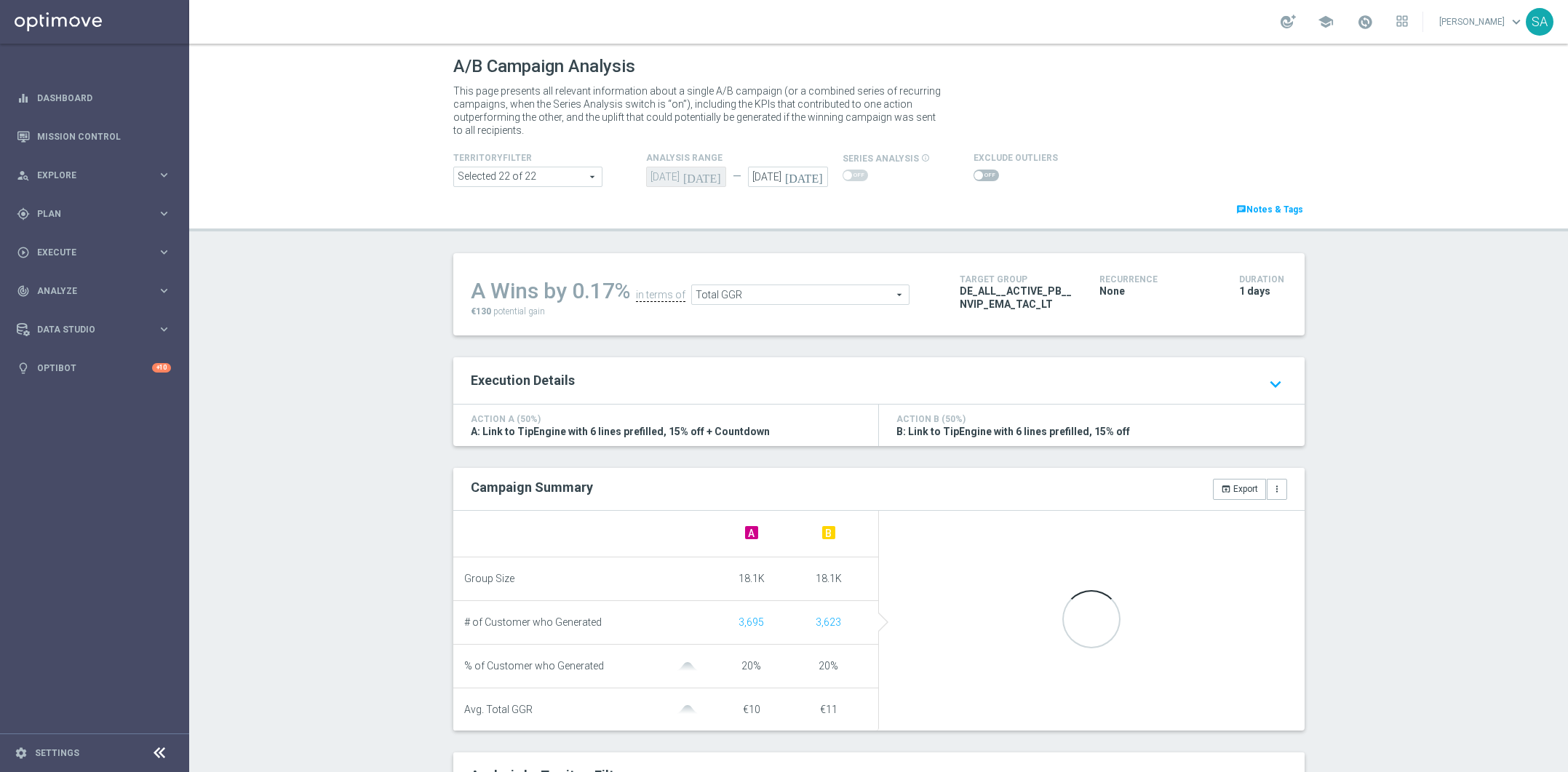
click at [759, 300] on span "Total GGR" at bounding box center [800, 294] width 217 height 18
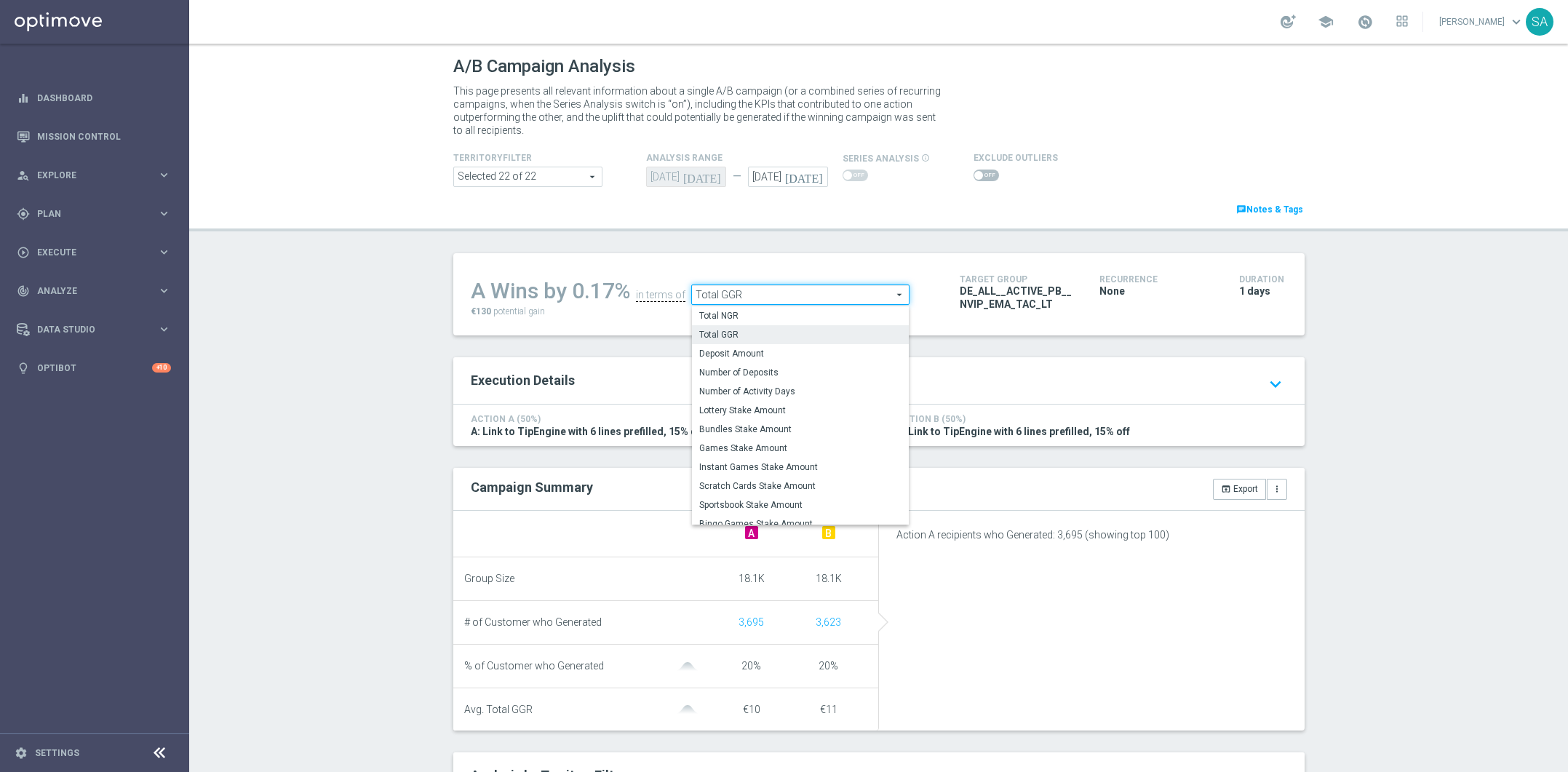
click at [758, 297] on span "Total GGR" at bounding box center [800, 294] width 217 height 18
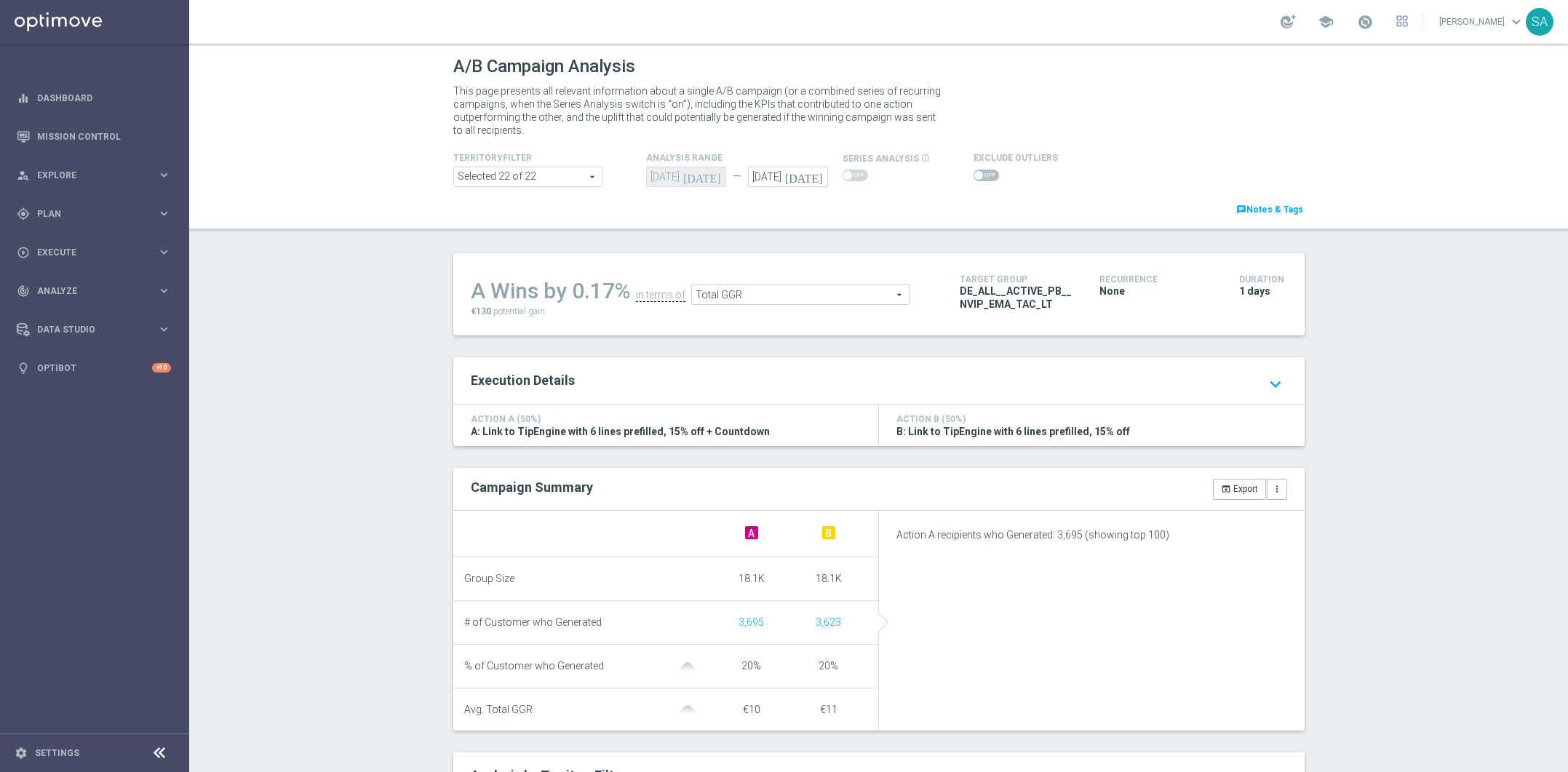
click at [760, 295] on span "Total GGR" at bounding box center [800, 294] width 217 height 18
click at [800, 294] on span "Total GGR" at bounding box center [800, 294] width 217 height 18
click at [785, 292] on span "Total GGR" at bounding box center [800, 294] width 217 height 18
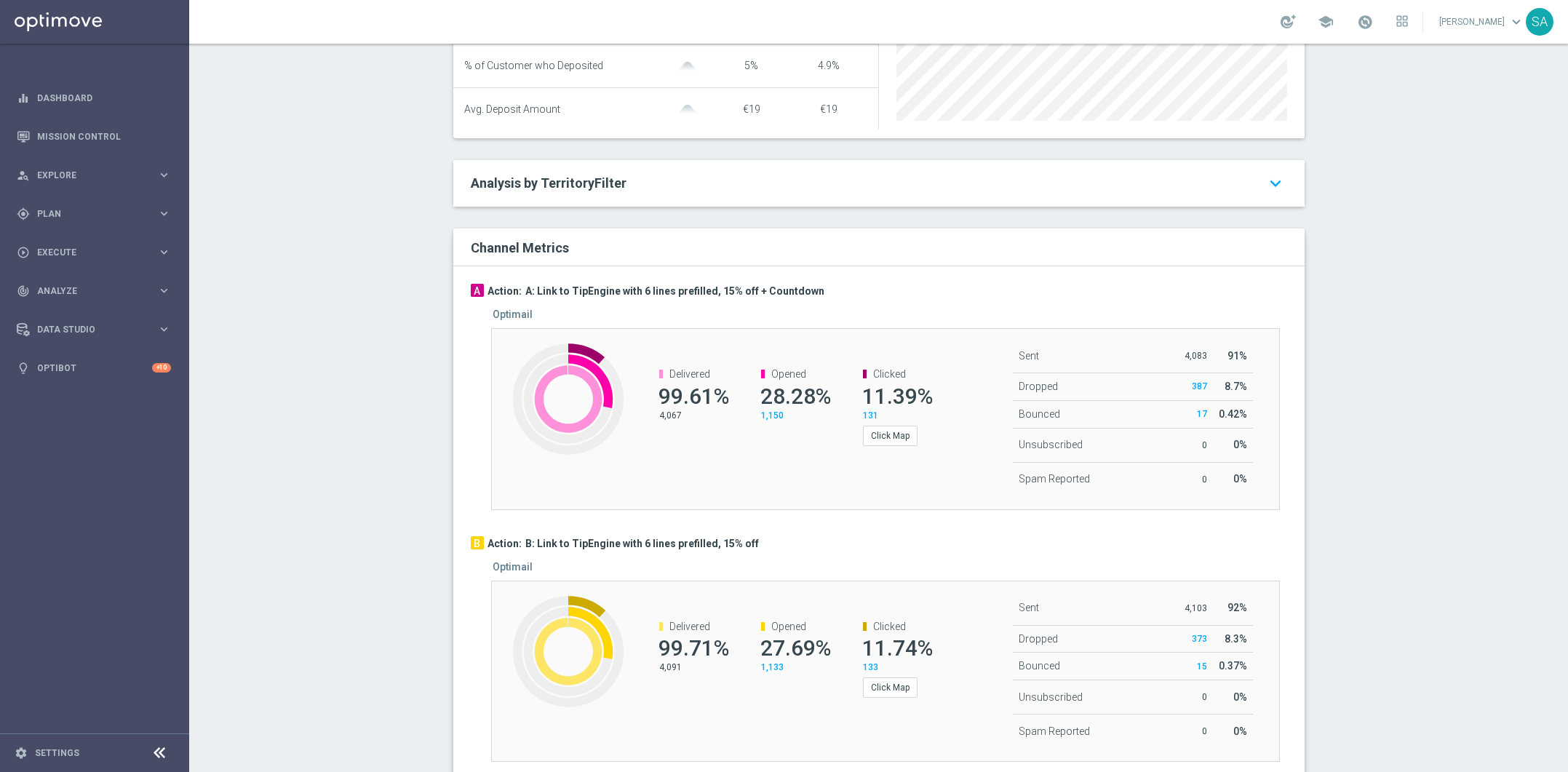
scroll to position [652, 0]
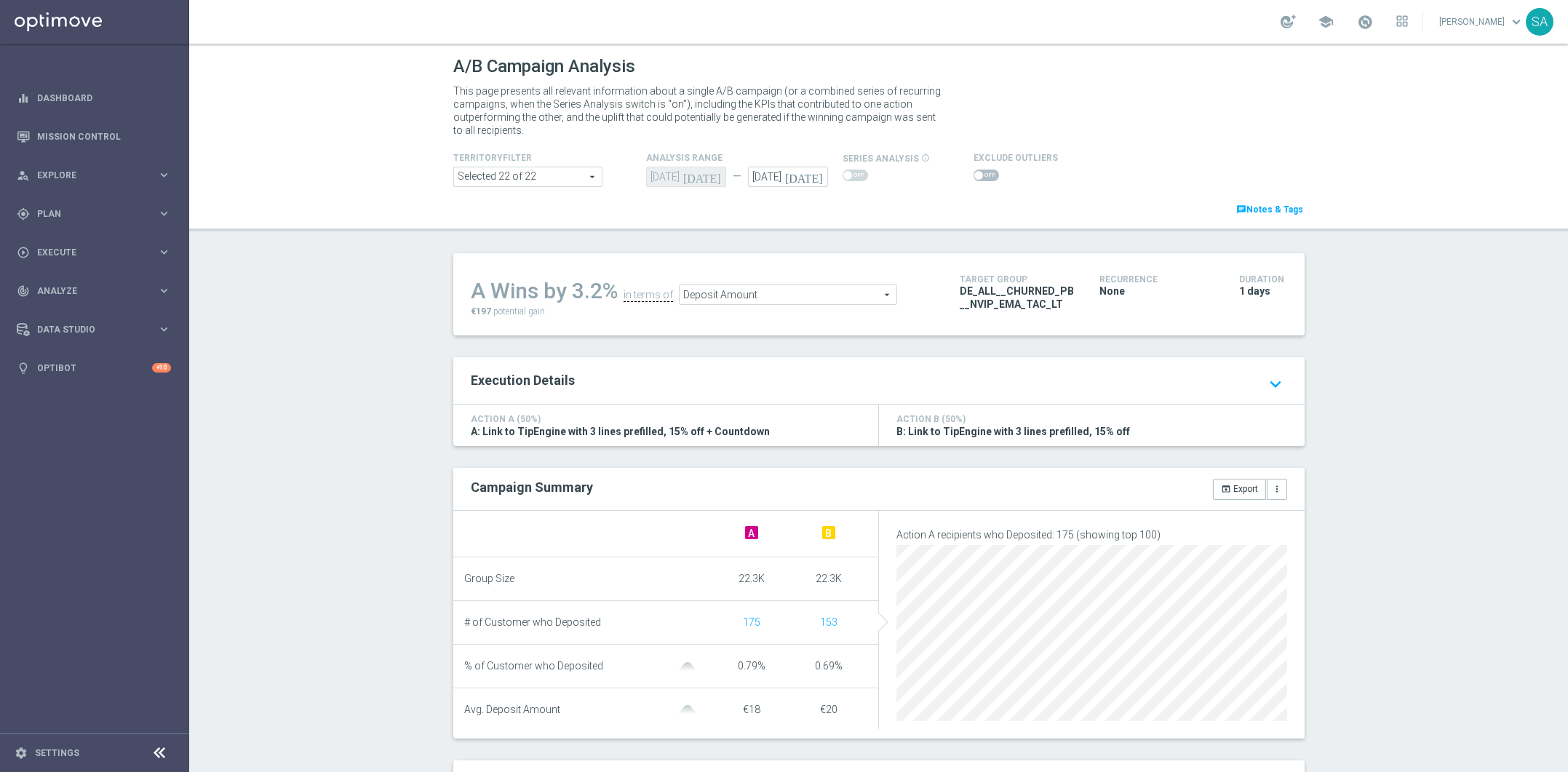
click at [423, 540] on div "A/B Campaign Analysis This page presents all relevant information about a singl…" at bounding box center [879, 408] width 1379 height 728
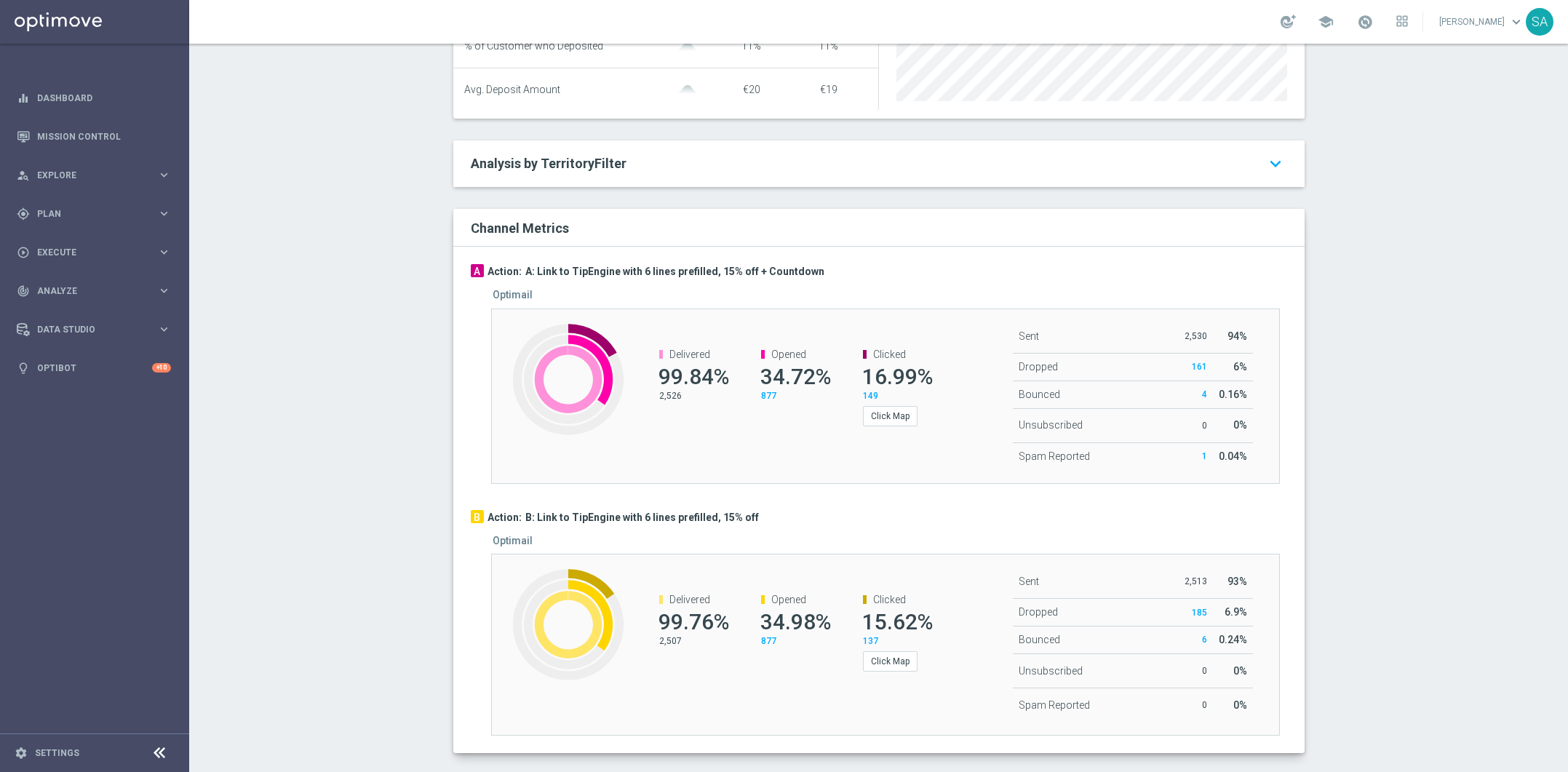
scroll to position [646, 0]
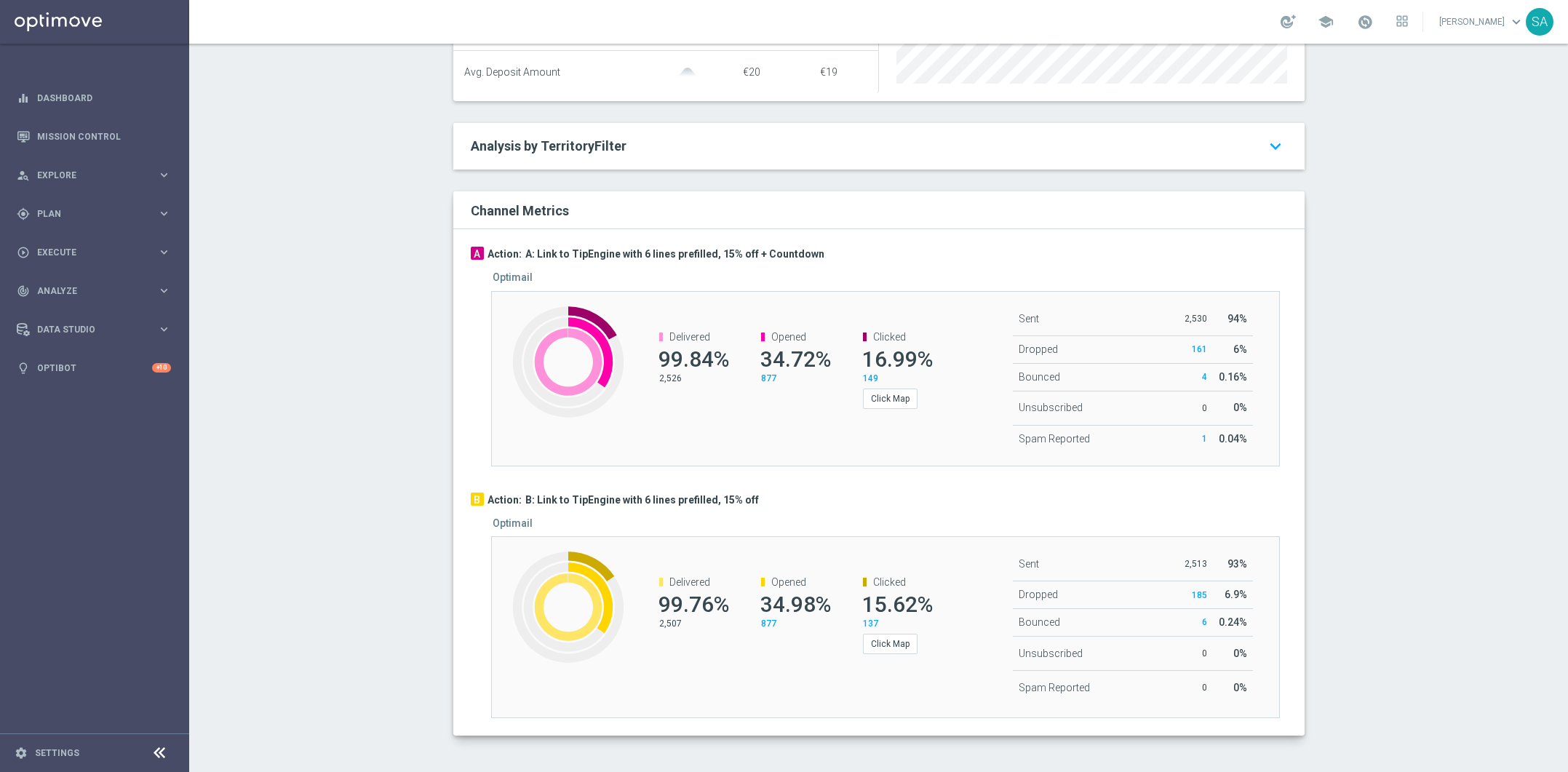
click at [345, 447] on div "A/B Campaign Analysis This page presents all relevant information about a singl…" at bounding box center [879, 408] width 1379 height 728
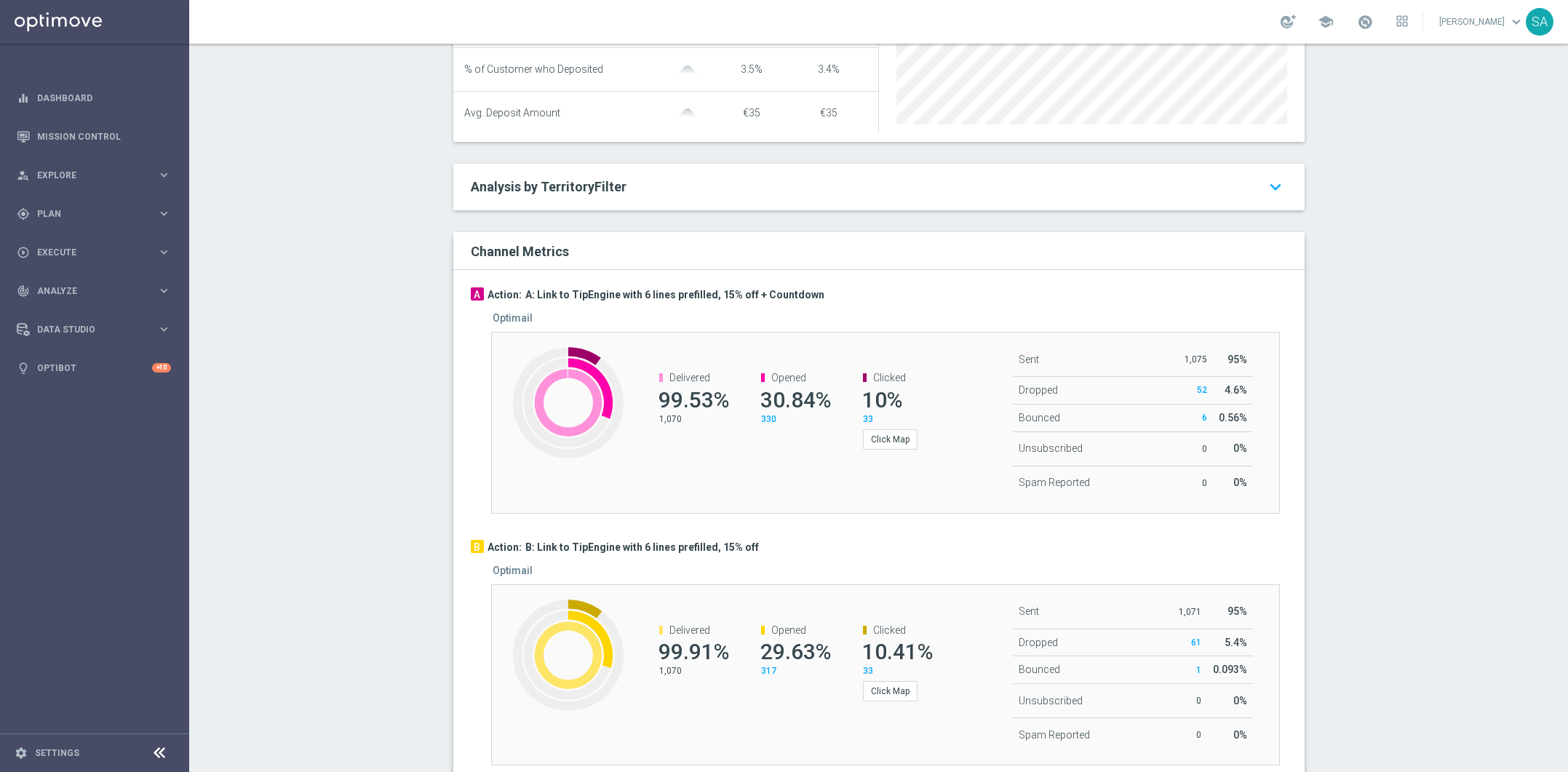
scroll to position [609, 0]
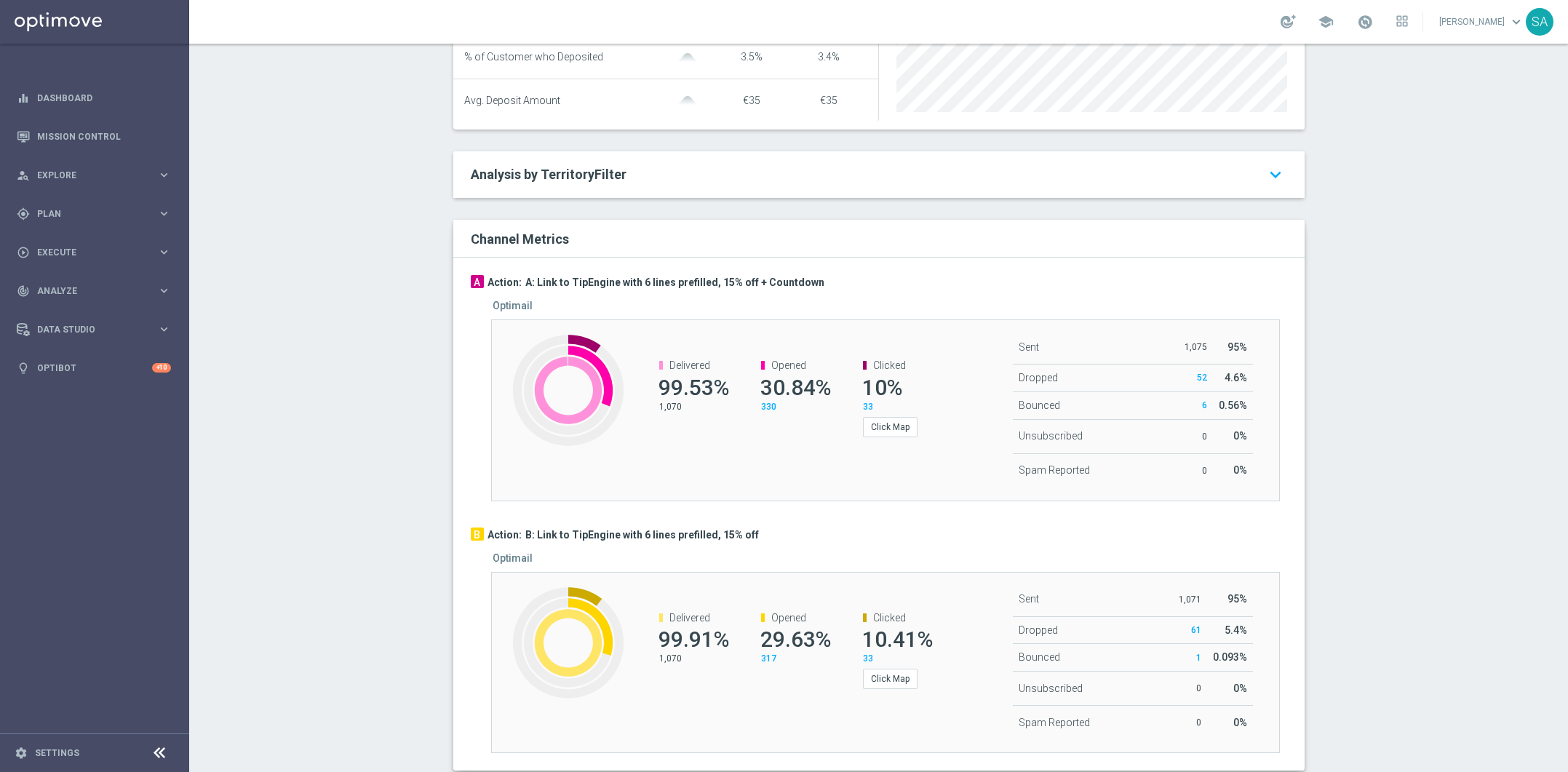
click at [416, 416] on div "A/B Campaign Analysis This page presents all relevant information about a singl…" at bounding box center [879, 408] width 1379 height 728
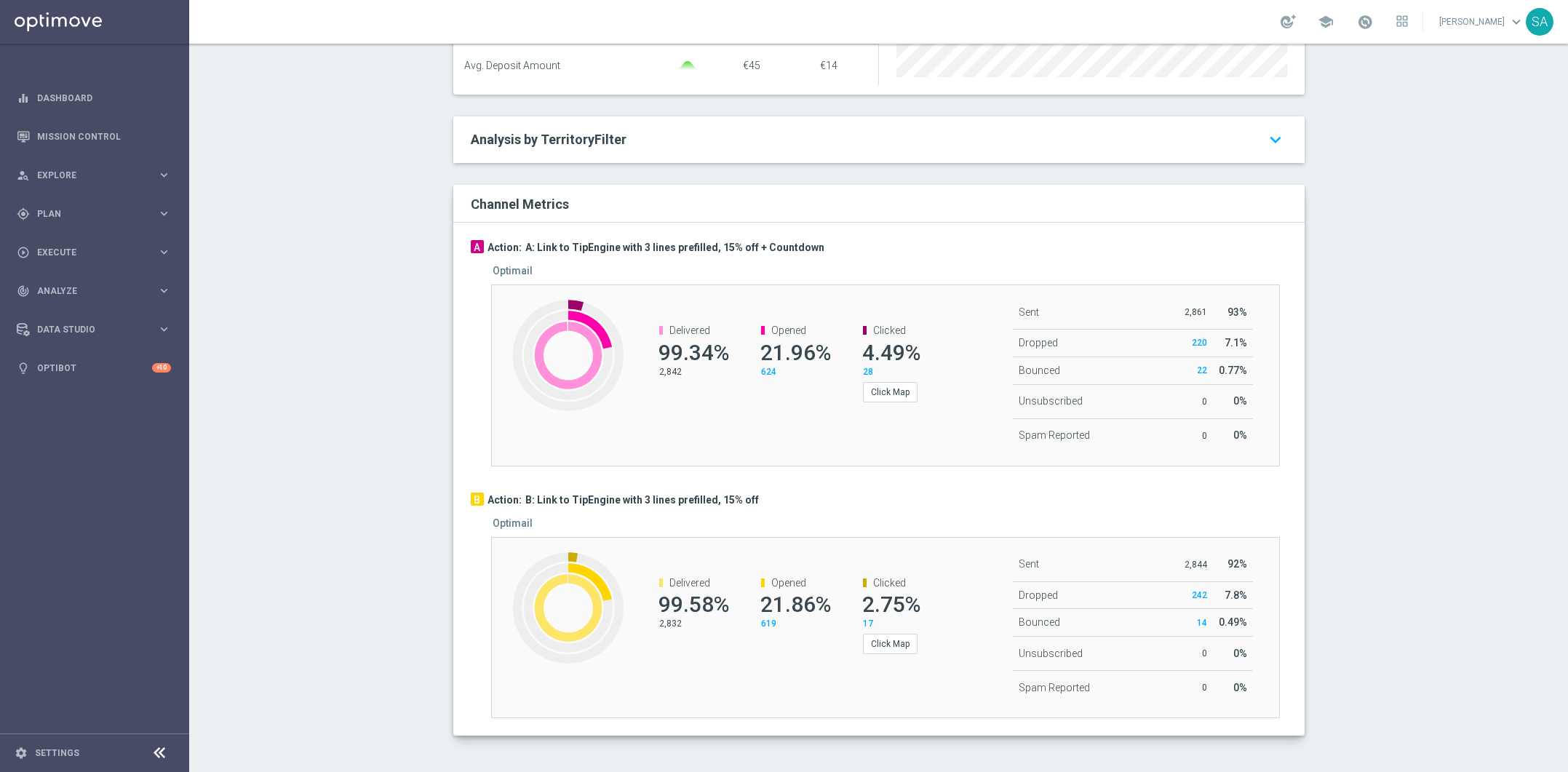
scroll to position [643, 0]
click at [318, 280] on div "A/B Campaign Analysis This page presents all relevant information about a singl…" at bounding box center [879, 408] width 1379 height 728
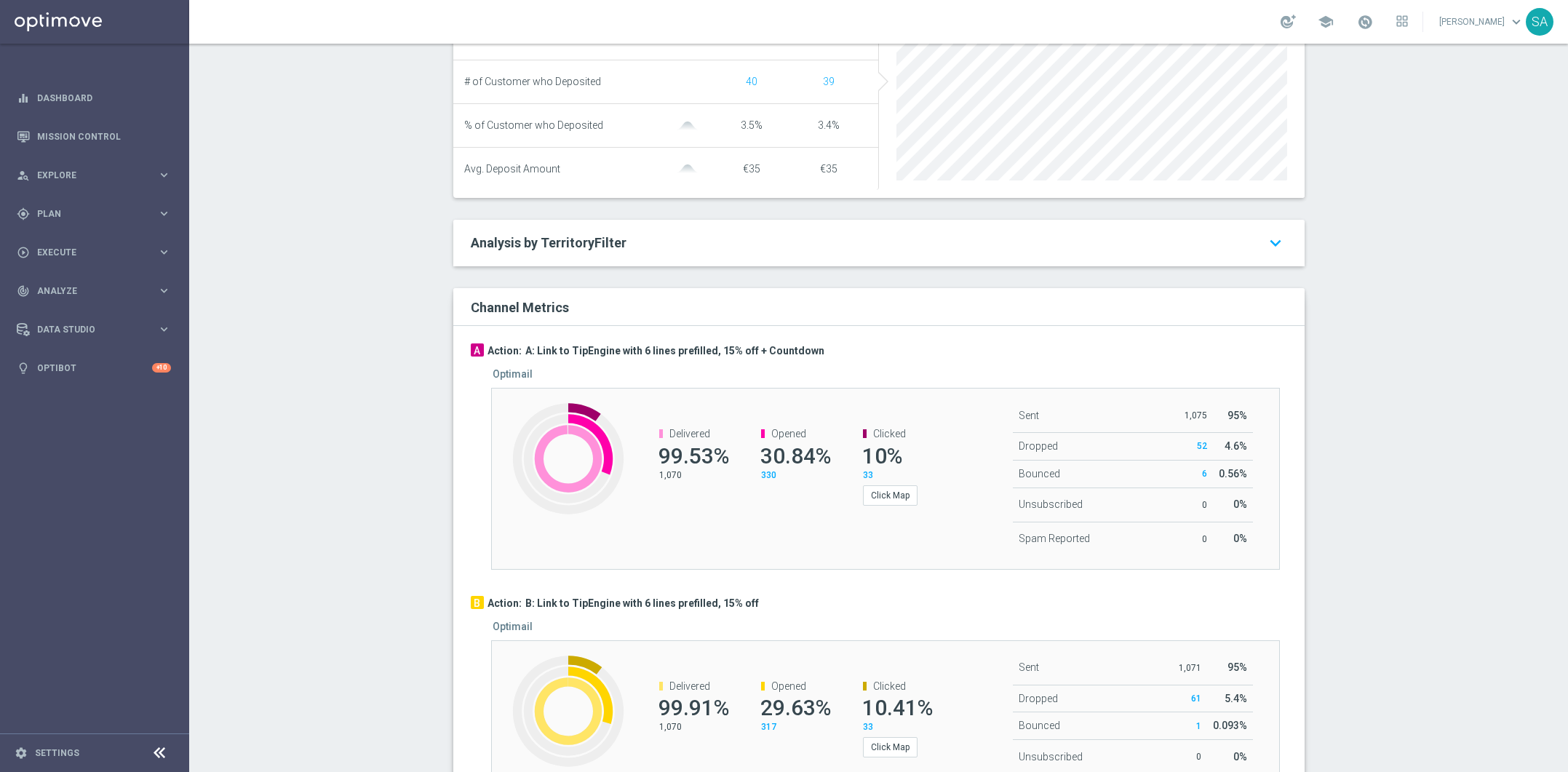
scroll to position [599, 0]
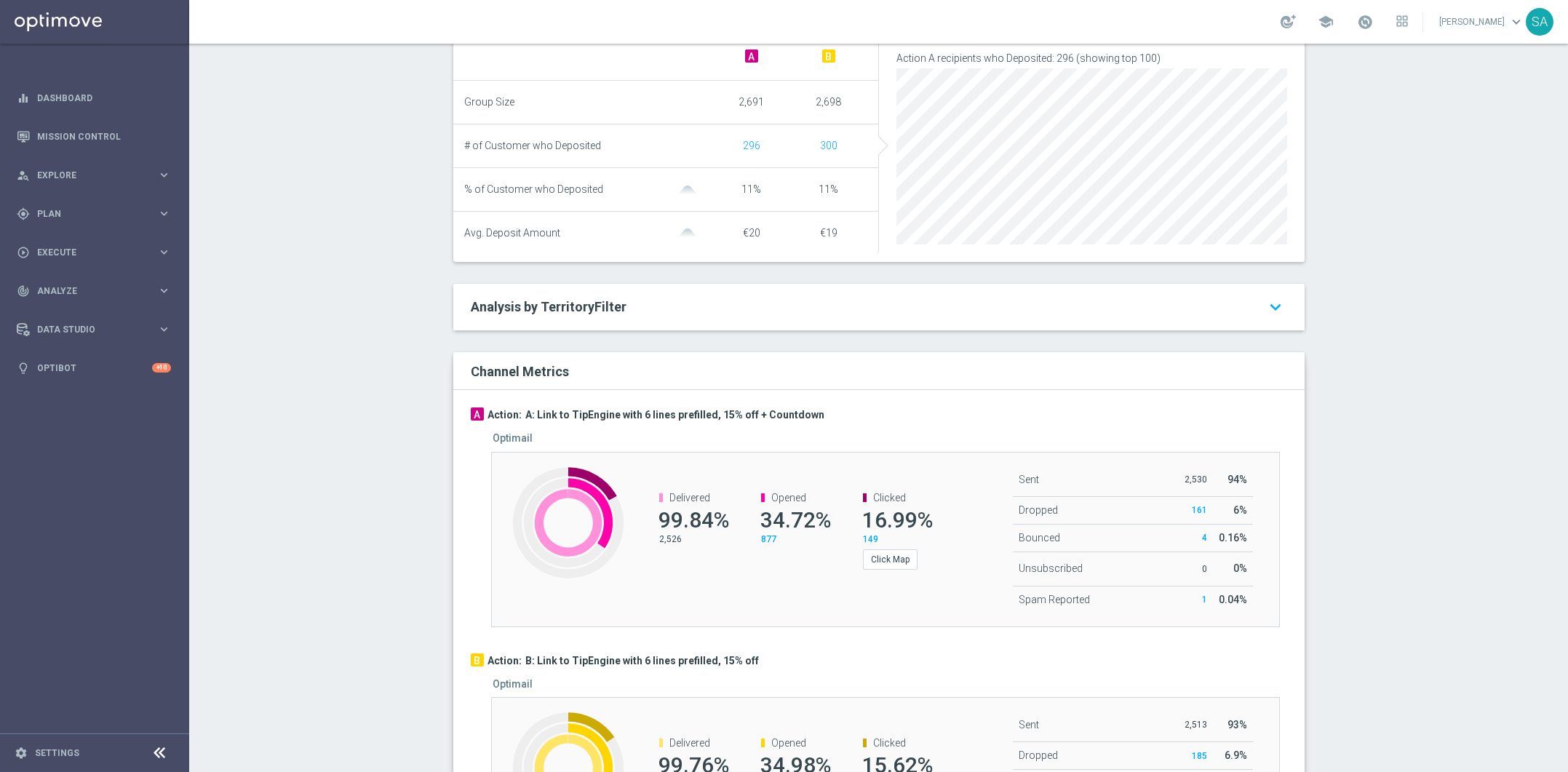
scroll to position [646, 0]
